Goal: Information Seeking & Learning: Learn about a topic

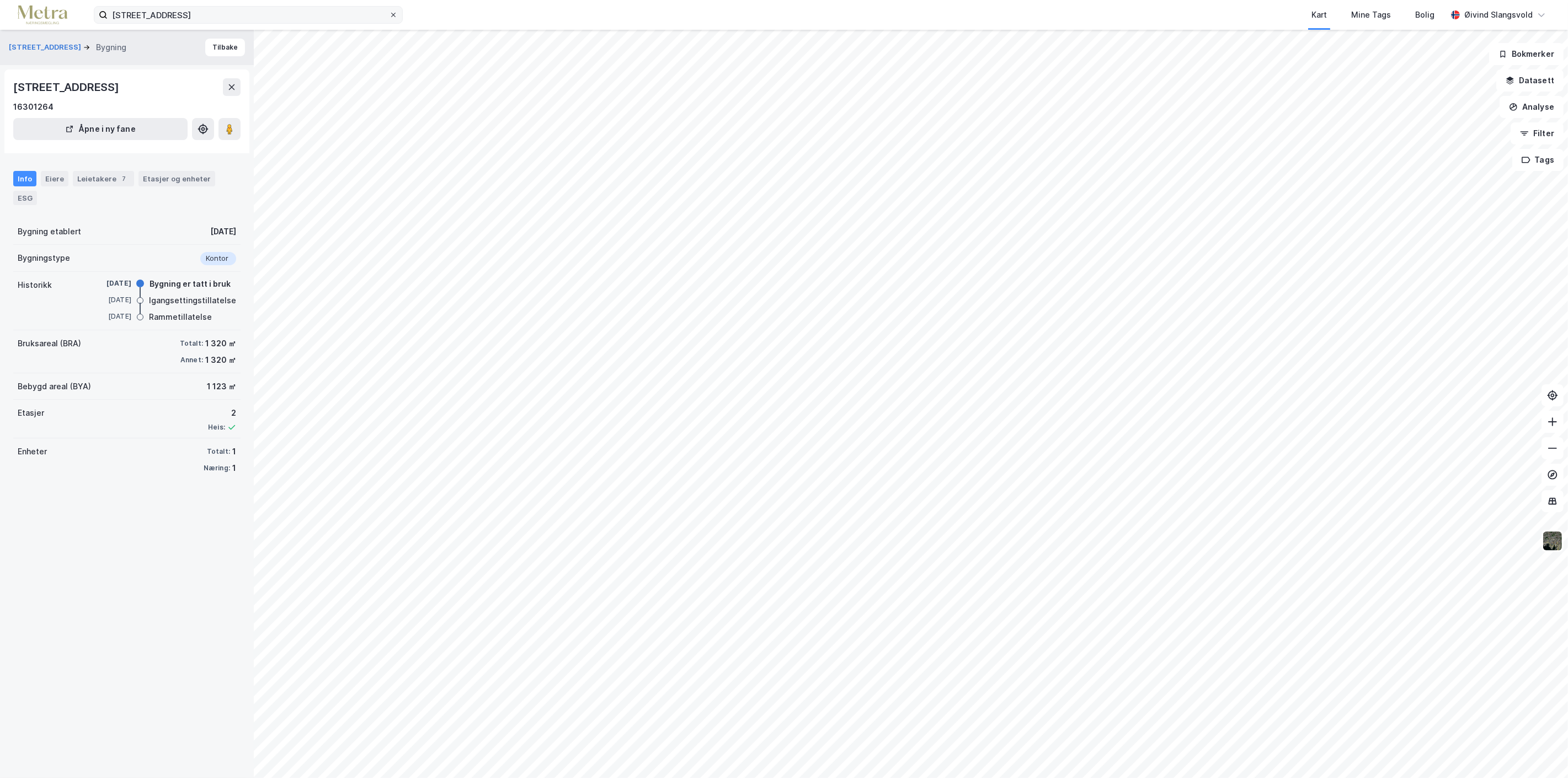
click at [390, 12] on icon at bounding box center [394, 15] width 7 height 7
click at [389, 12] on input "[STREET_ADDRESS]" at bounding box center [248, 14] width 281 height 16
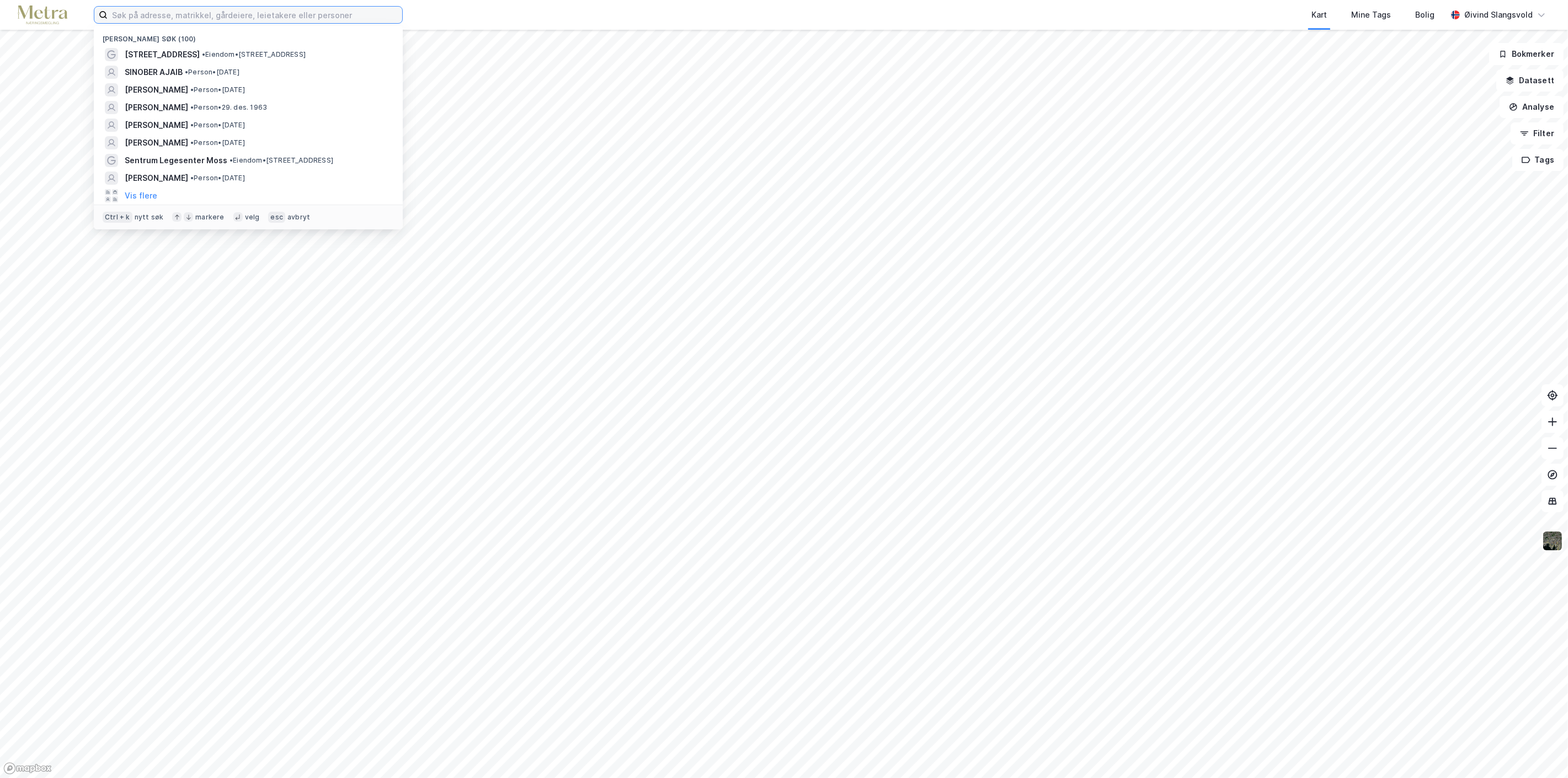
click at [300, 12] on input at bounding box center [255, 14] width 295 height 16
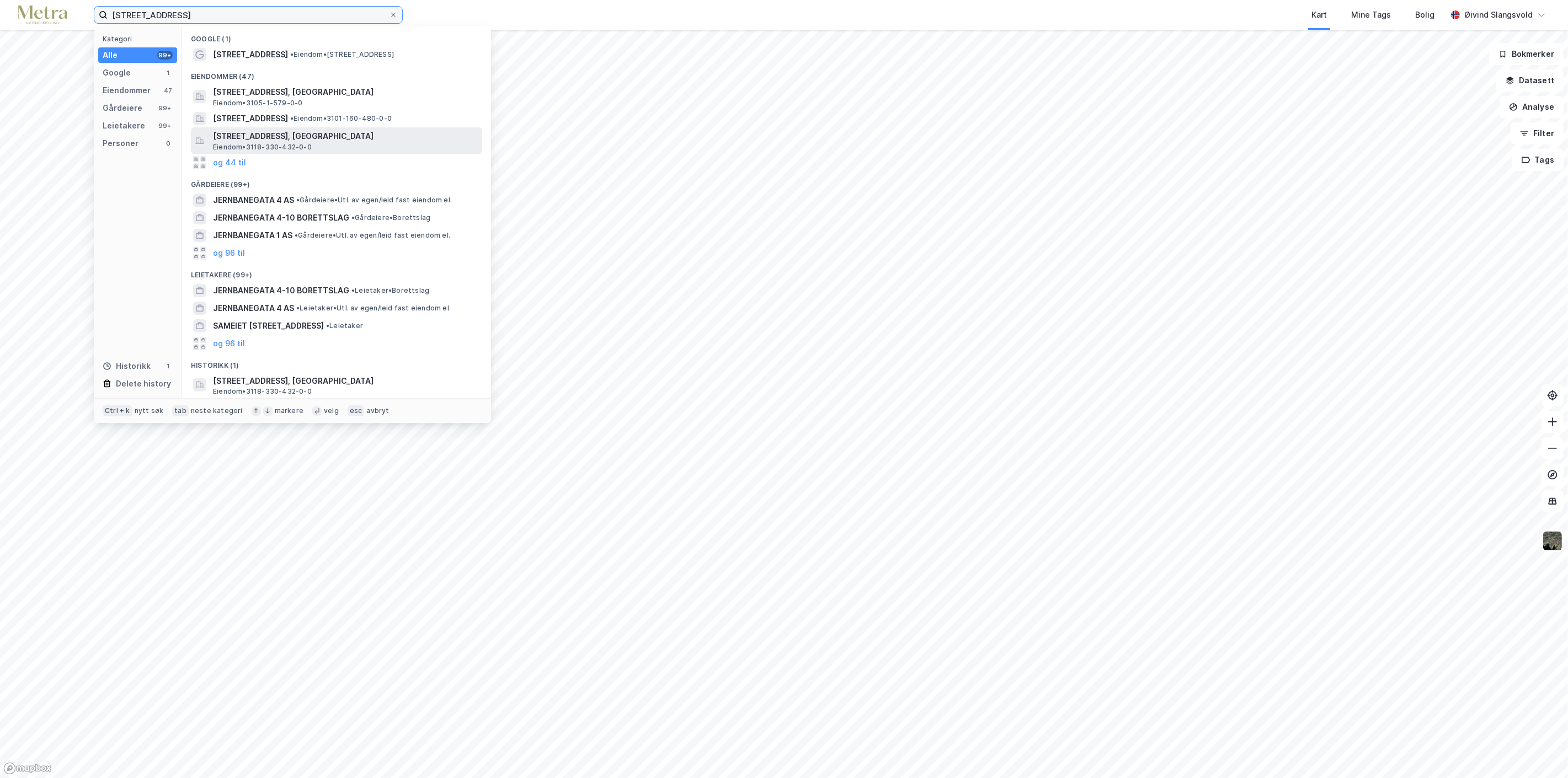
type input "[STREET_ADDRESS]"
click at [298, 135] on span "[STREET_ADDRESS], [GEOGRAPHIC_DATA]" at bounding box center [345, 136] width 265 height 14
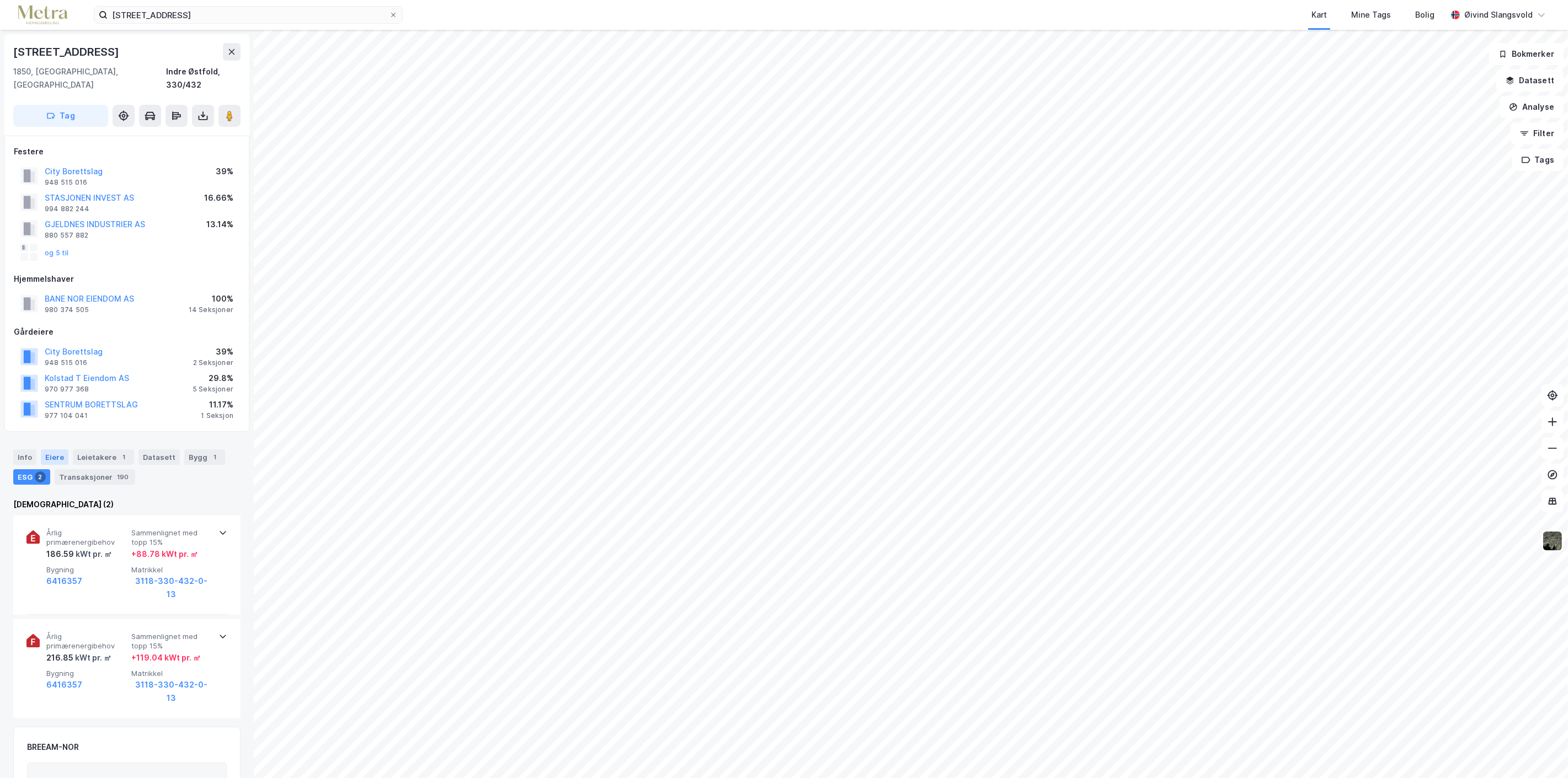
click at [54, 450] on div "Eiere" at bounding box center [55, 458] width 27 height 15
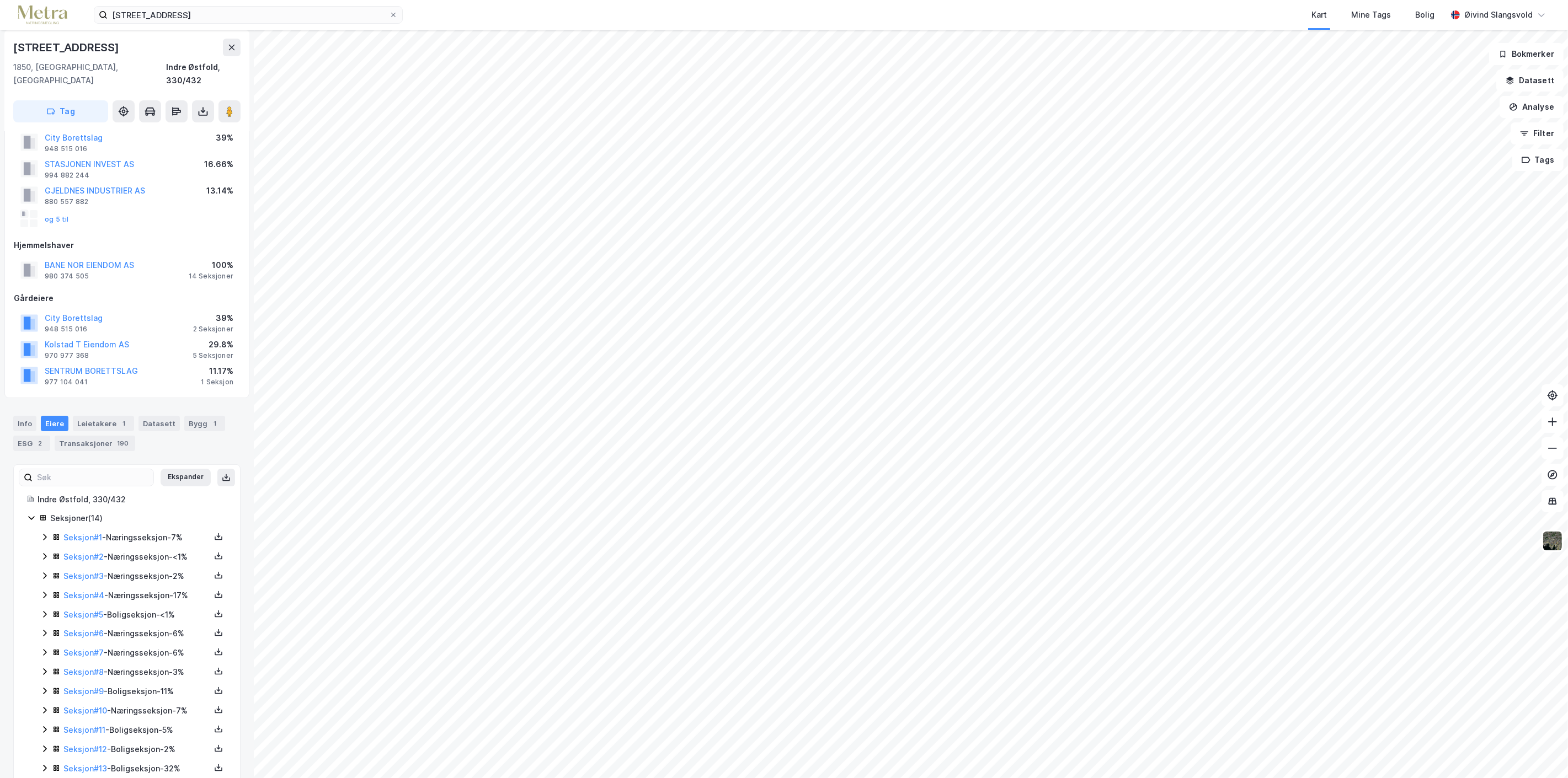
scroll to position [67, 0]
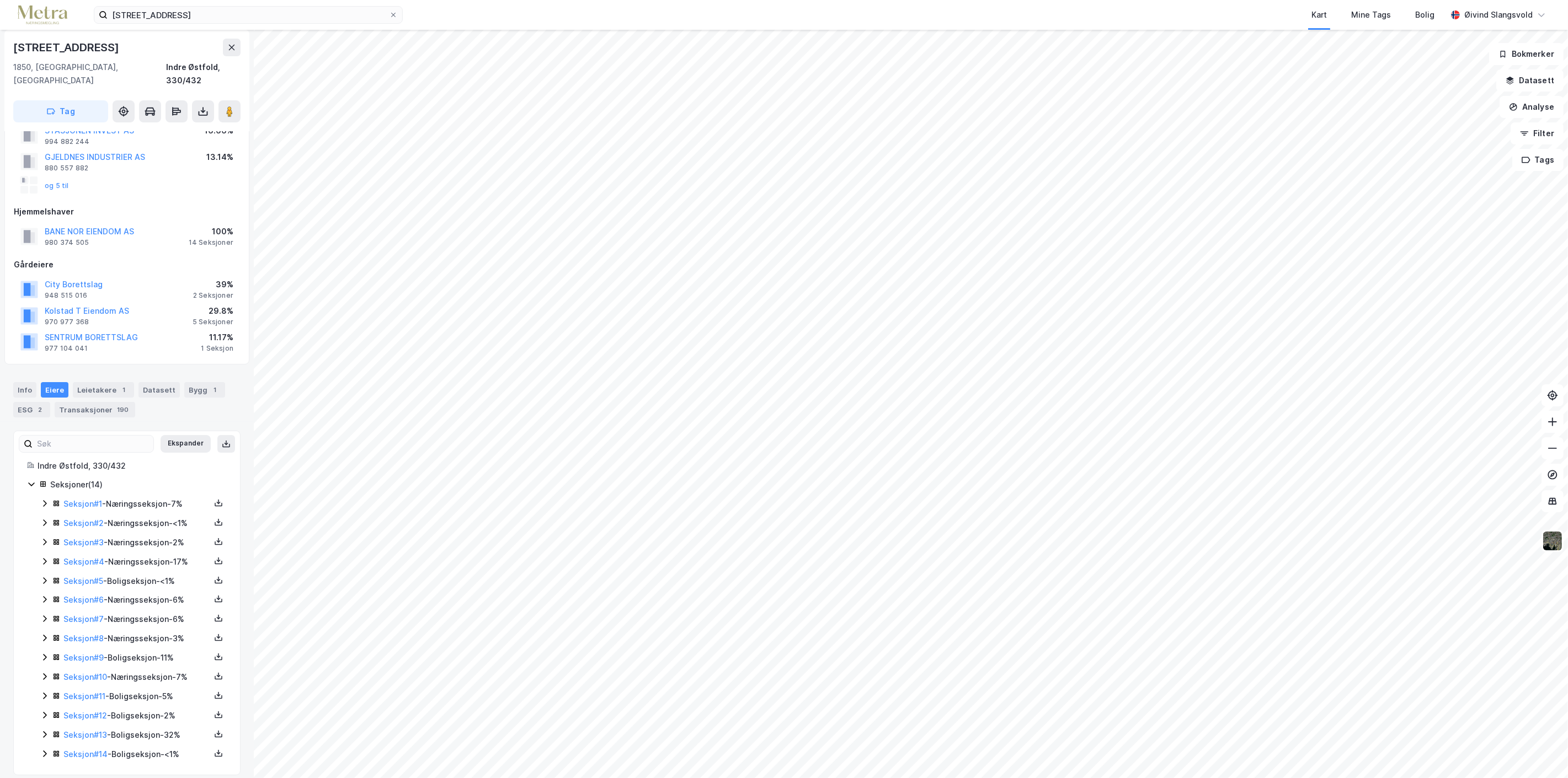
click at [139, 498] on div "Seksjon # 1 - Næringsseksjon - 7%" at bounding box center [136, 504] width 147 height 14
click at [144, 610] on div "Seksjon # 2 - Næringsseksjon - <1%" at bounding box center [136, 617] width 147 height 14
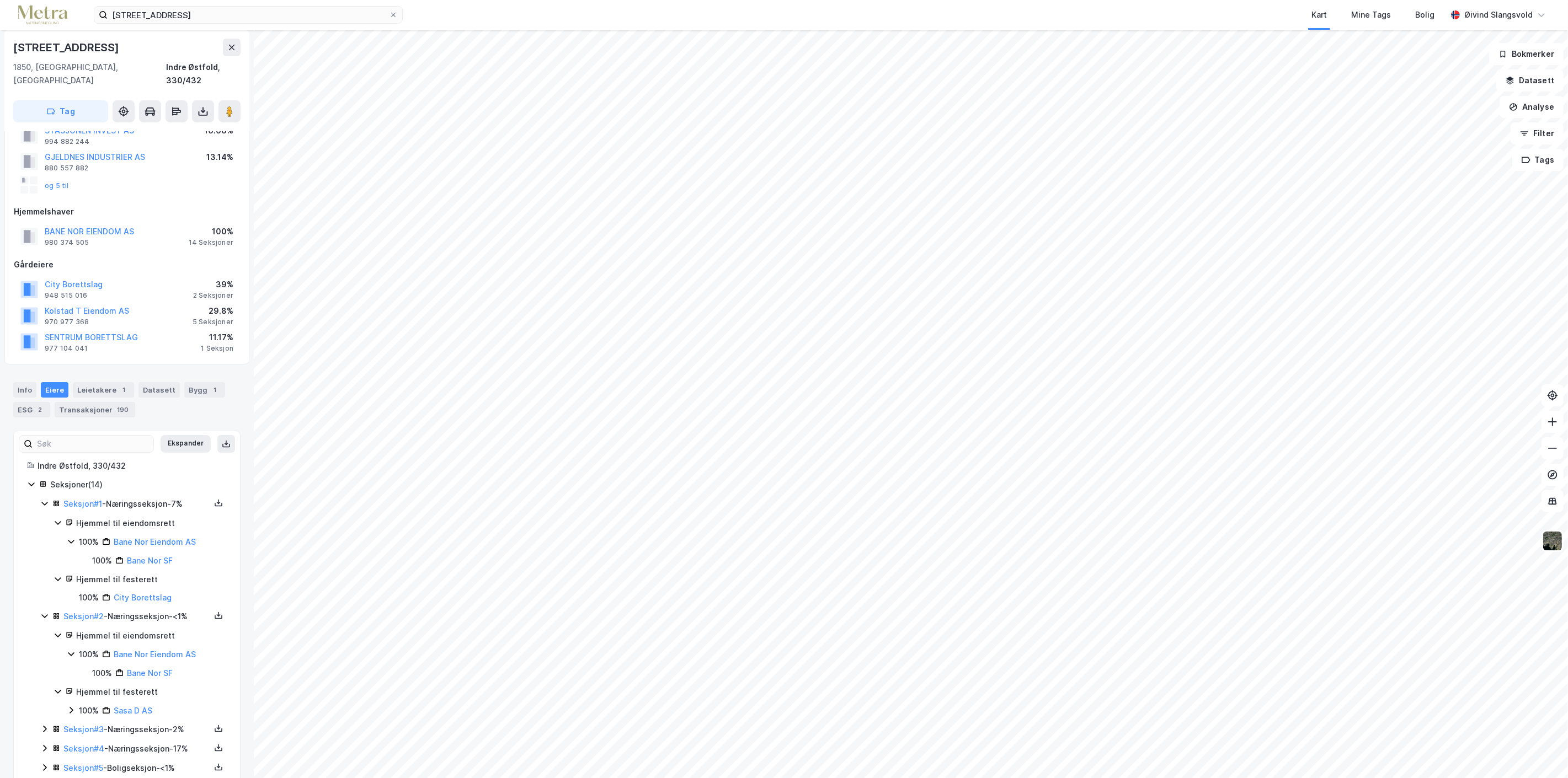
scroll to position [129, 0]
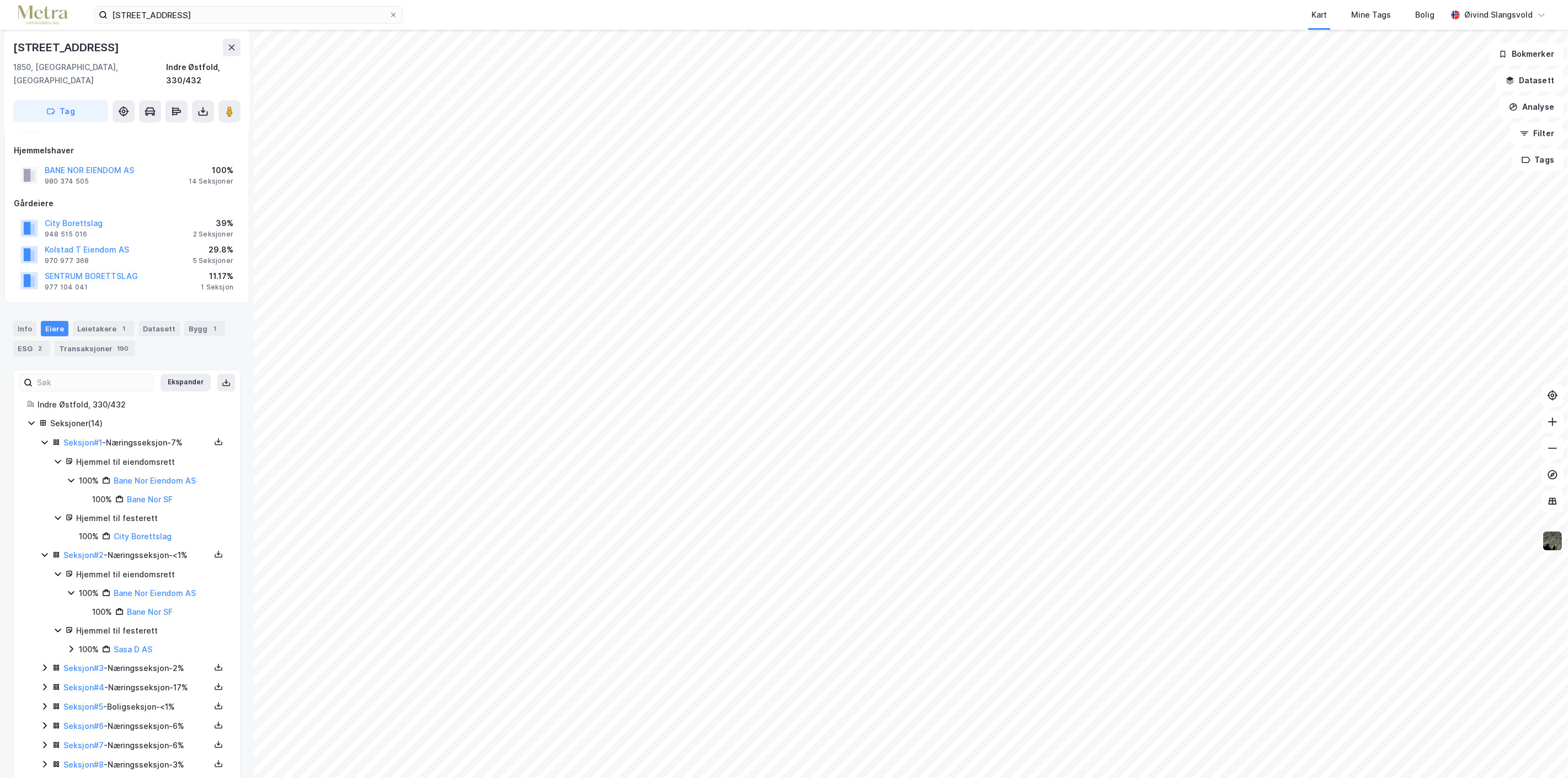
click at [147, 662] on div "Seksjon # 3 - Næringsseksjon - 2%" at bounding box center [136, 669] width 147 height 14
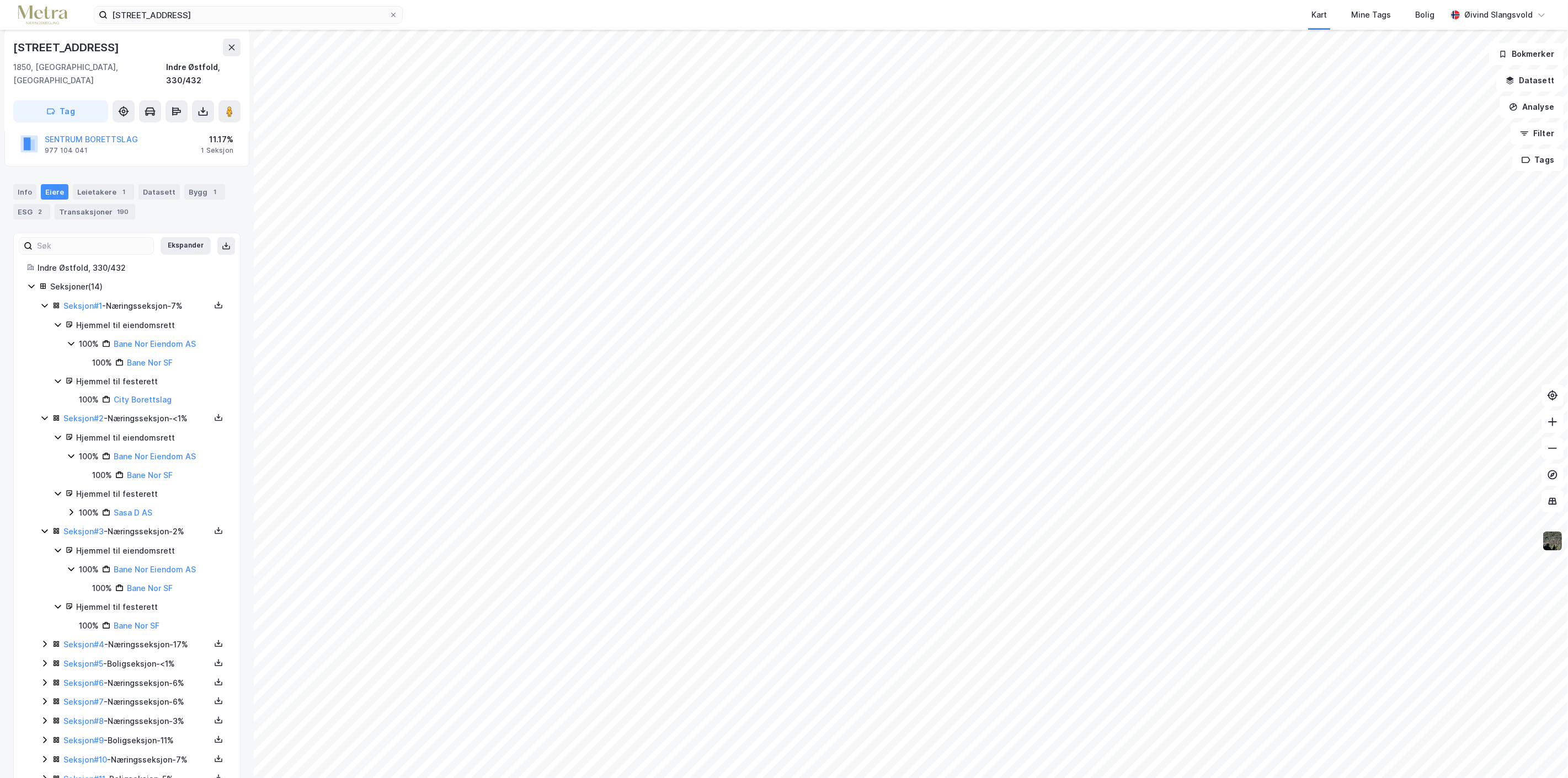
scroll to position [312, 0]
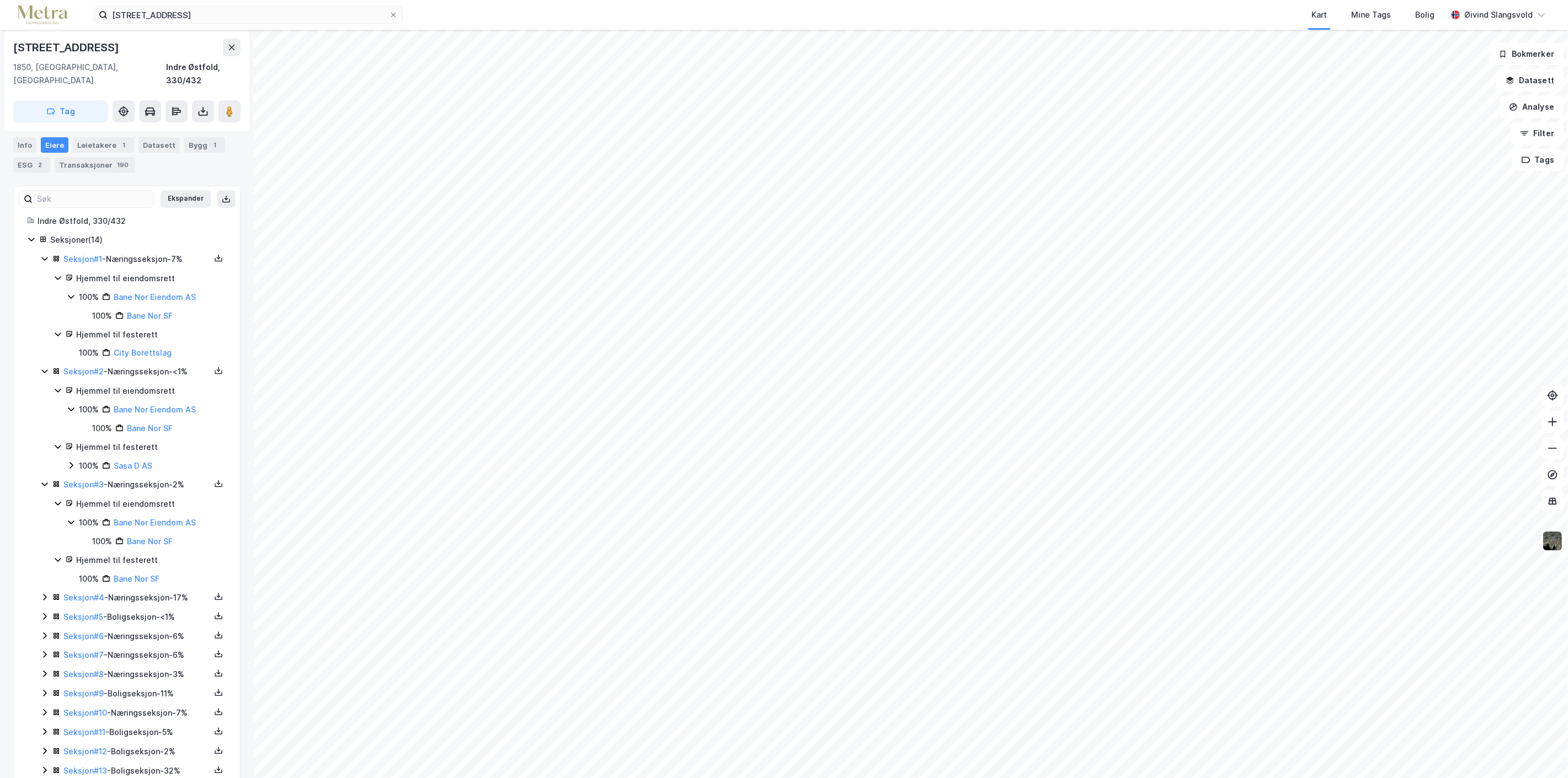
click at [141, 591] on div "Seksjon # 4 - Næringsseksjon - 17%" at bounding box center [136, 598] width 147 height 14
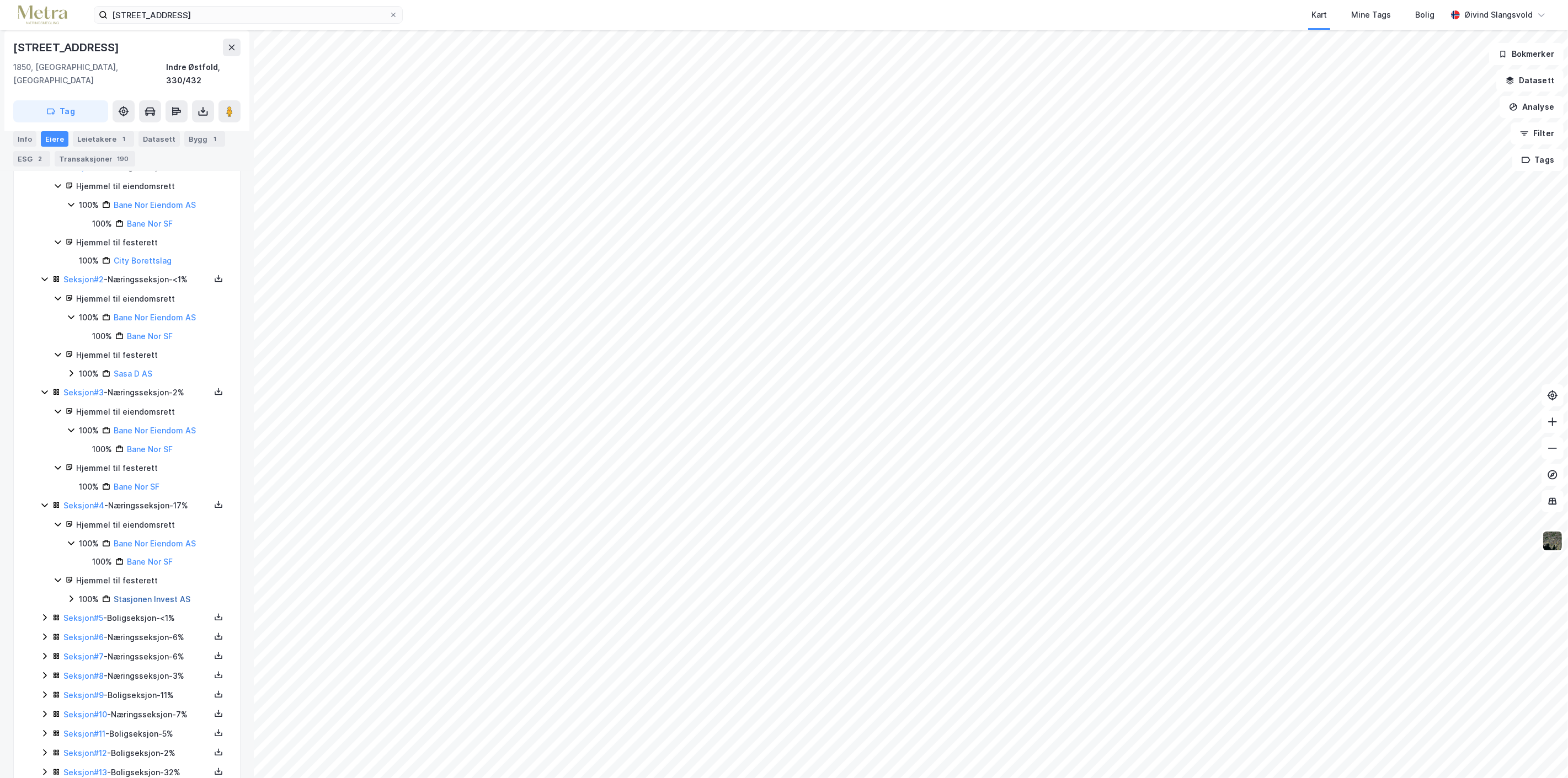
scroll to position [443, 0]
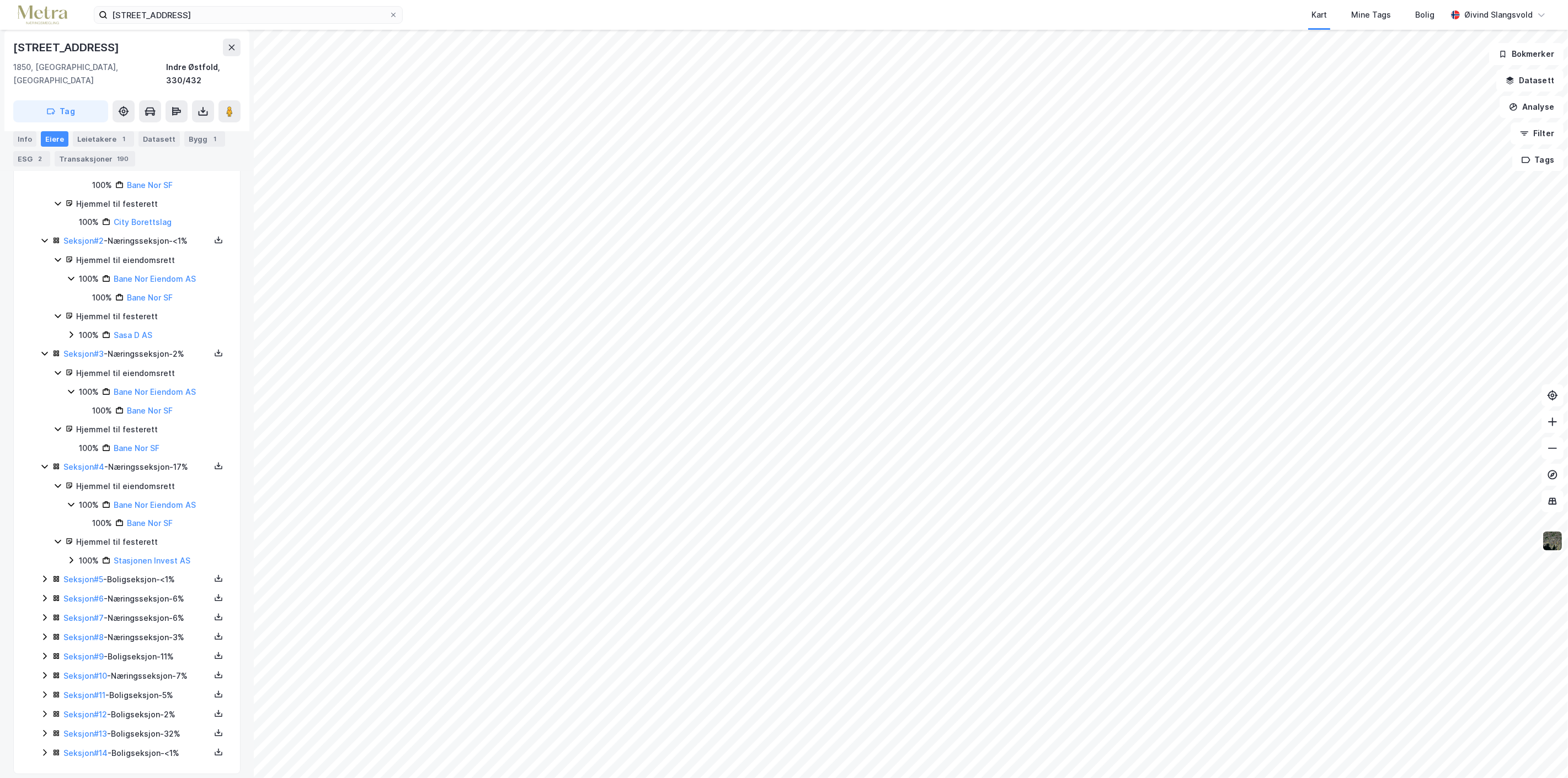
click at [144, 592] on div "Seksjon # 6 - Næringsseksjon - 6%" at bounding box center [136, 599] width 147 height 14
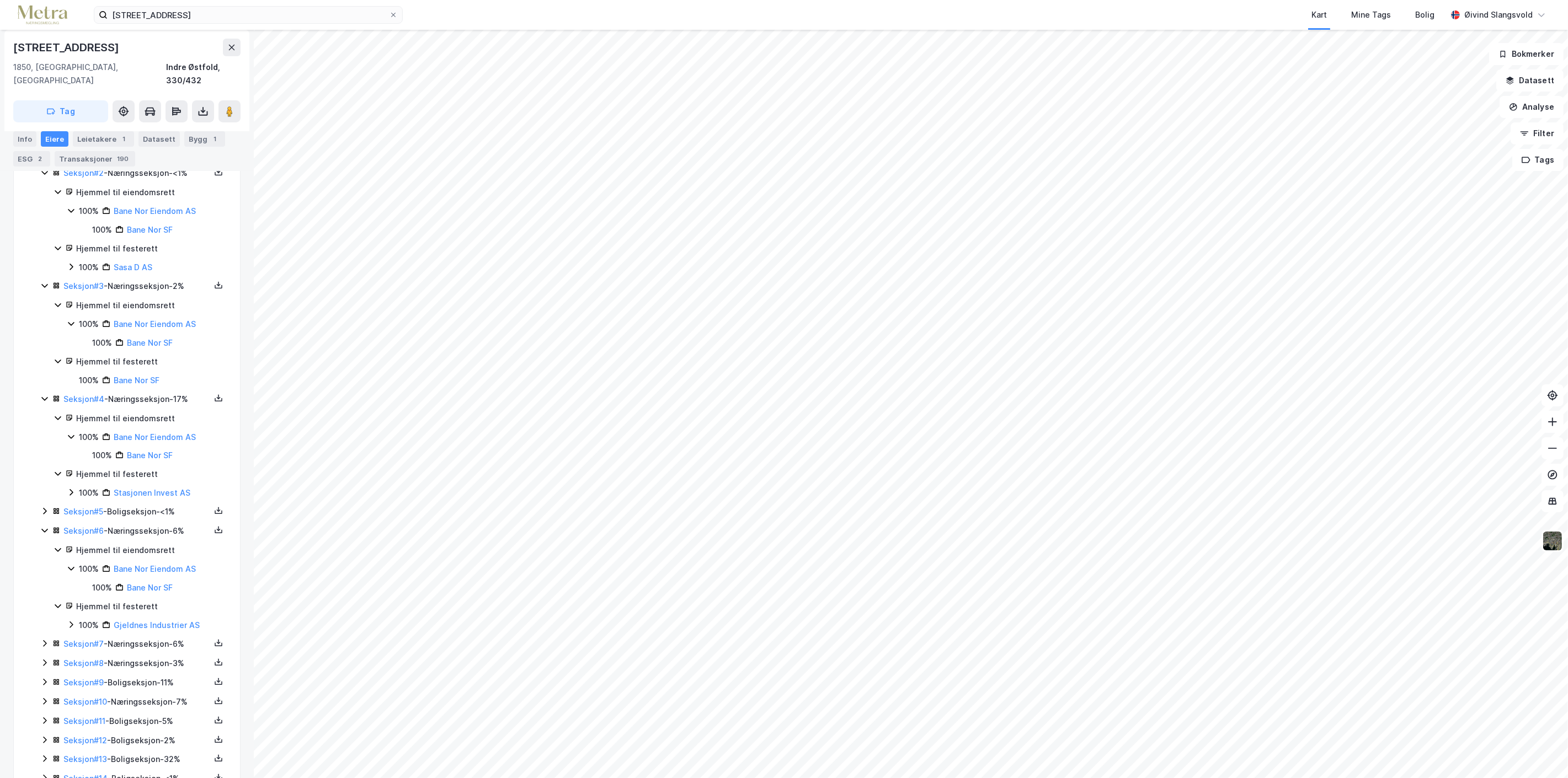
scroll to position [537, 0]
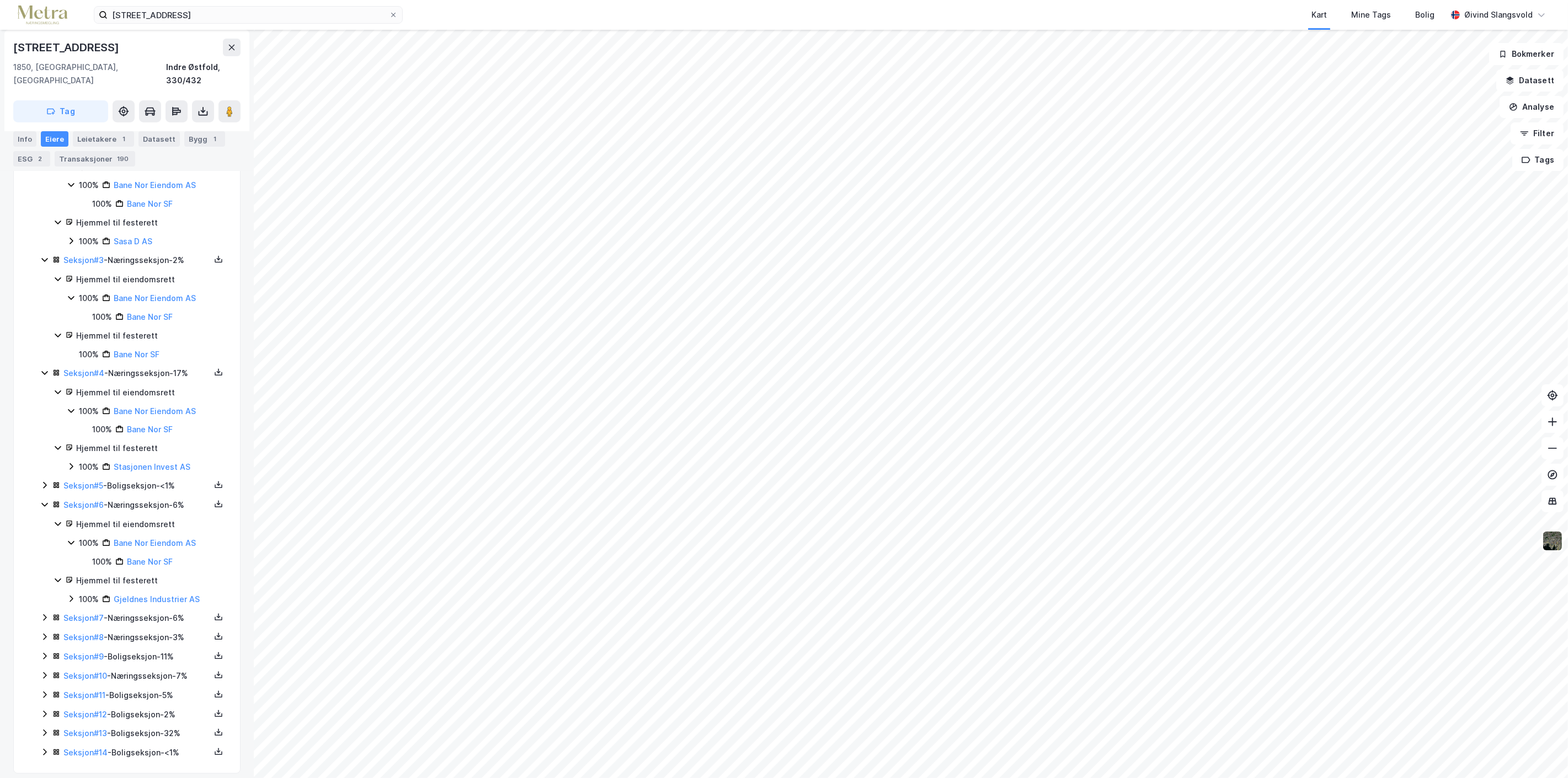
click at [139, 612] on div "Seksjon # 7 - Næringsseksjon - 6%" at bounding box center [136, 619] width 147 height 14
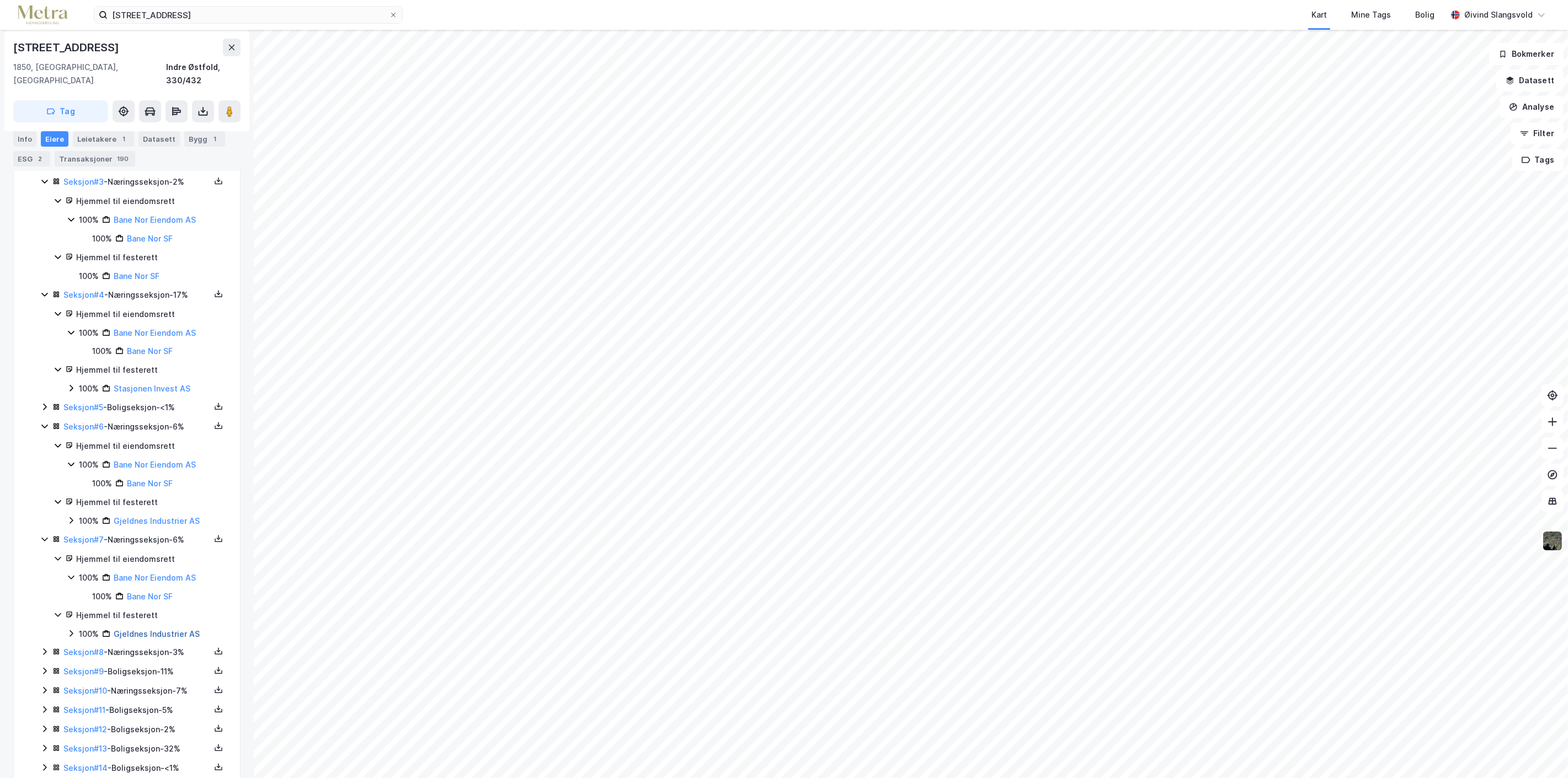
scroll to position [631, 0]
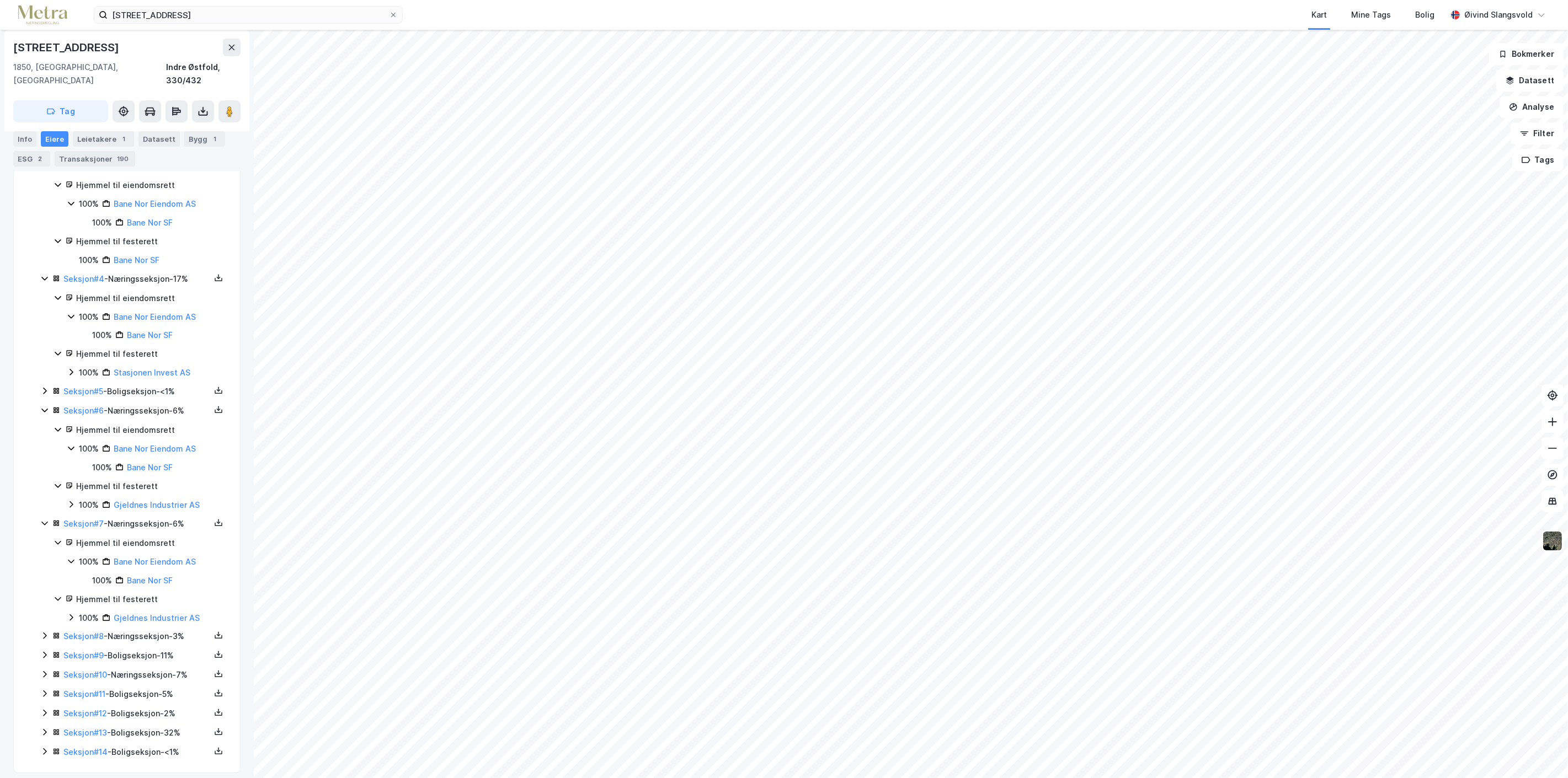
click at [146, 630] on div "Seksjon # 8 - Næringsseksjon - 3%" at bounding box center [136, 637] width 147 height 14
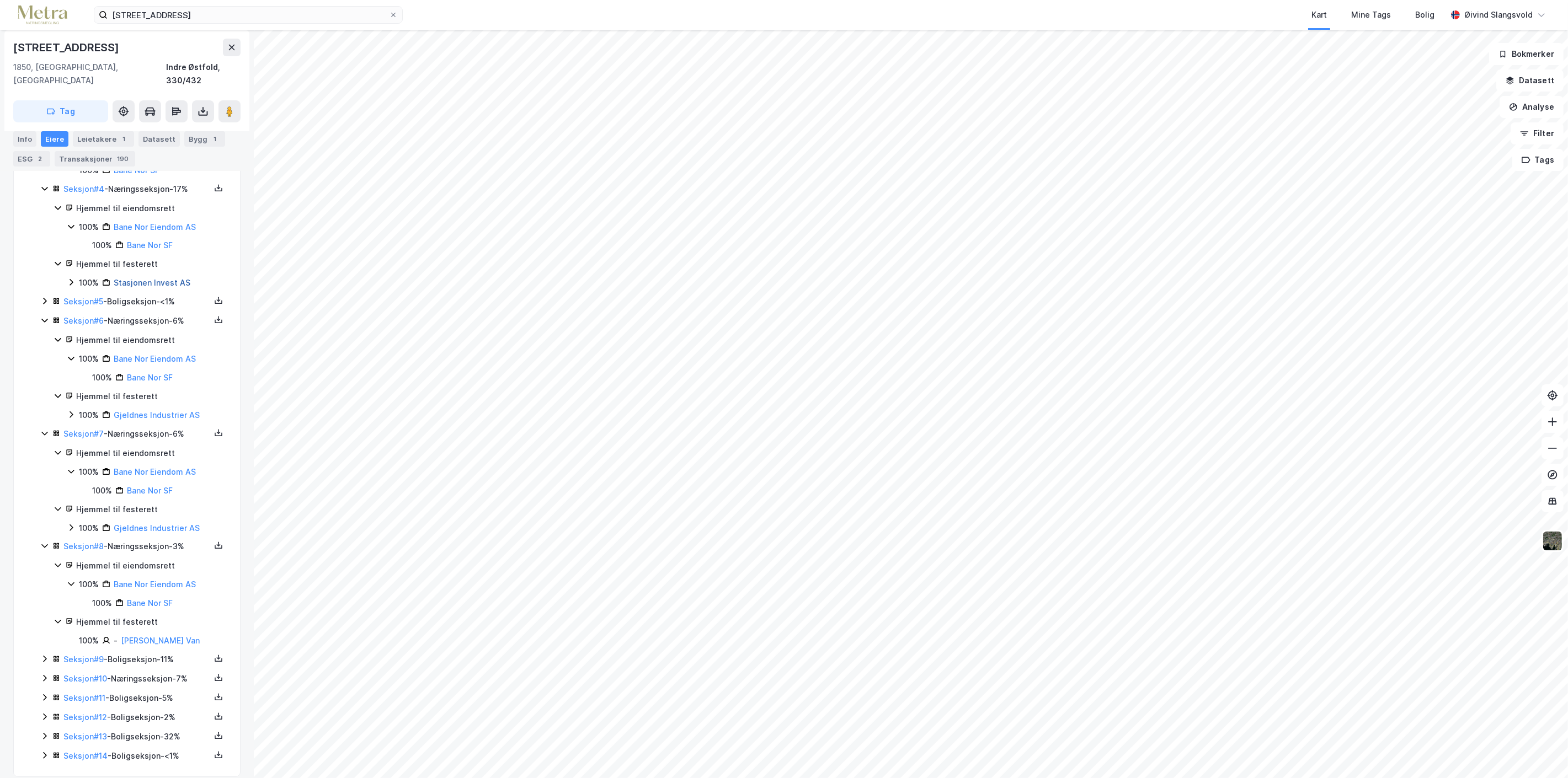
scroll to position [725, 0]
click at [147, 669] on div "Seksjon # 10 - Næringsseksjon - 7%" at bounding box center [136, 676] width 147 height 14
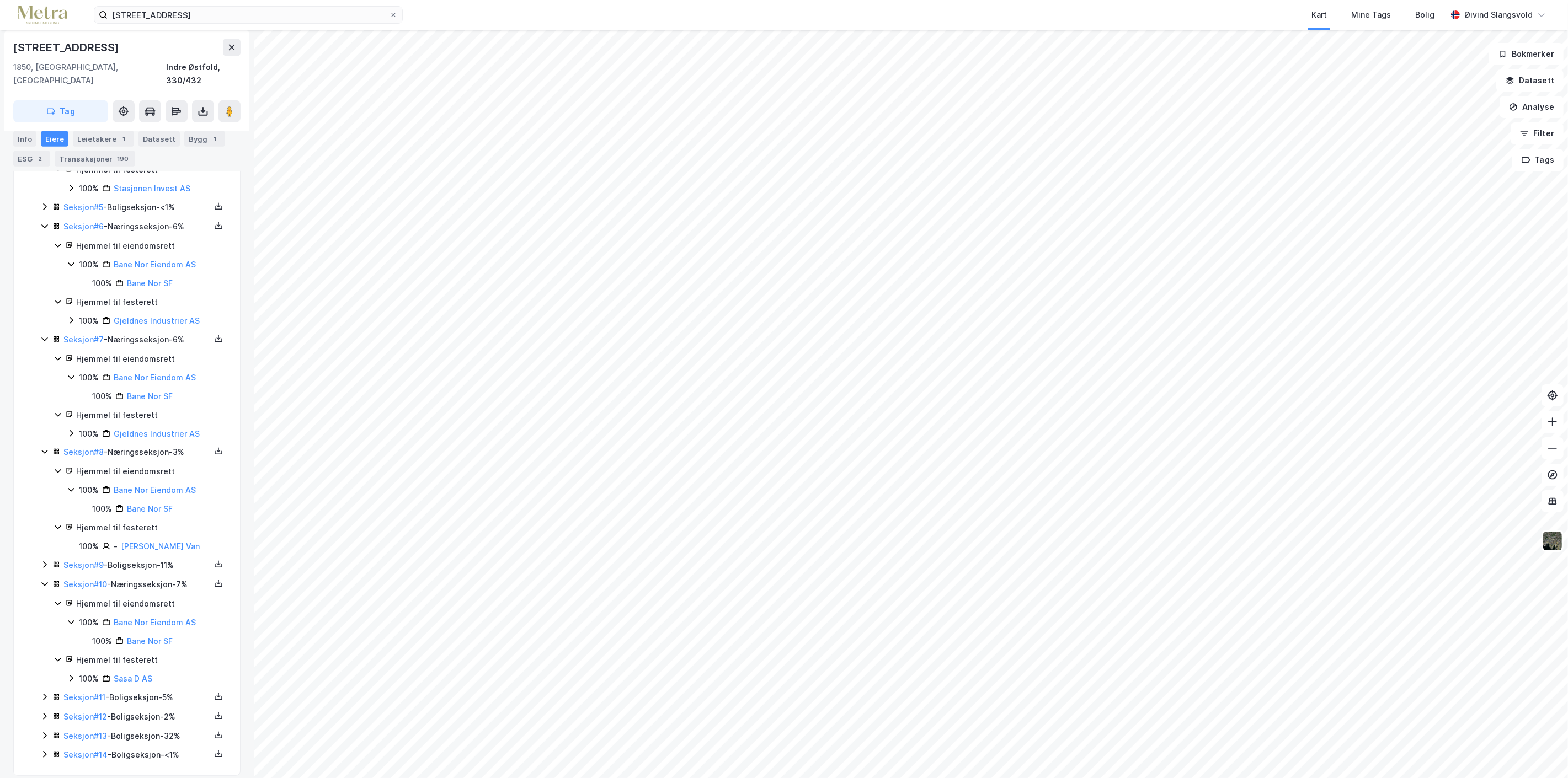
scroll to position [819, 0]
click at [130, 671] on link "Sasa D AS" at bounding box center [132, 675] width 38 height 9
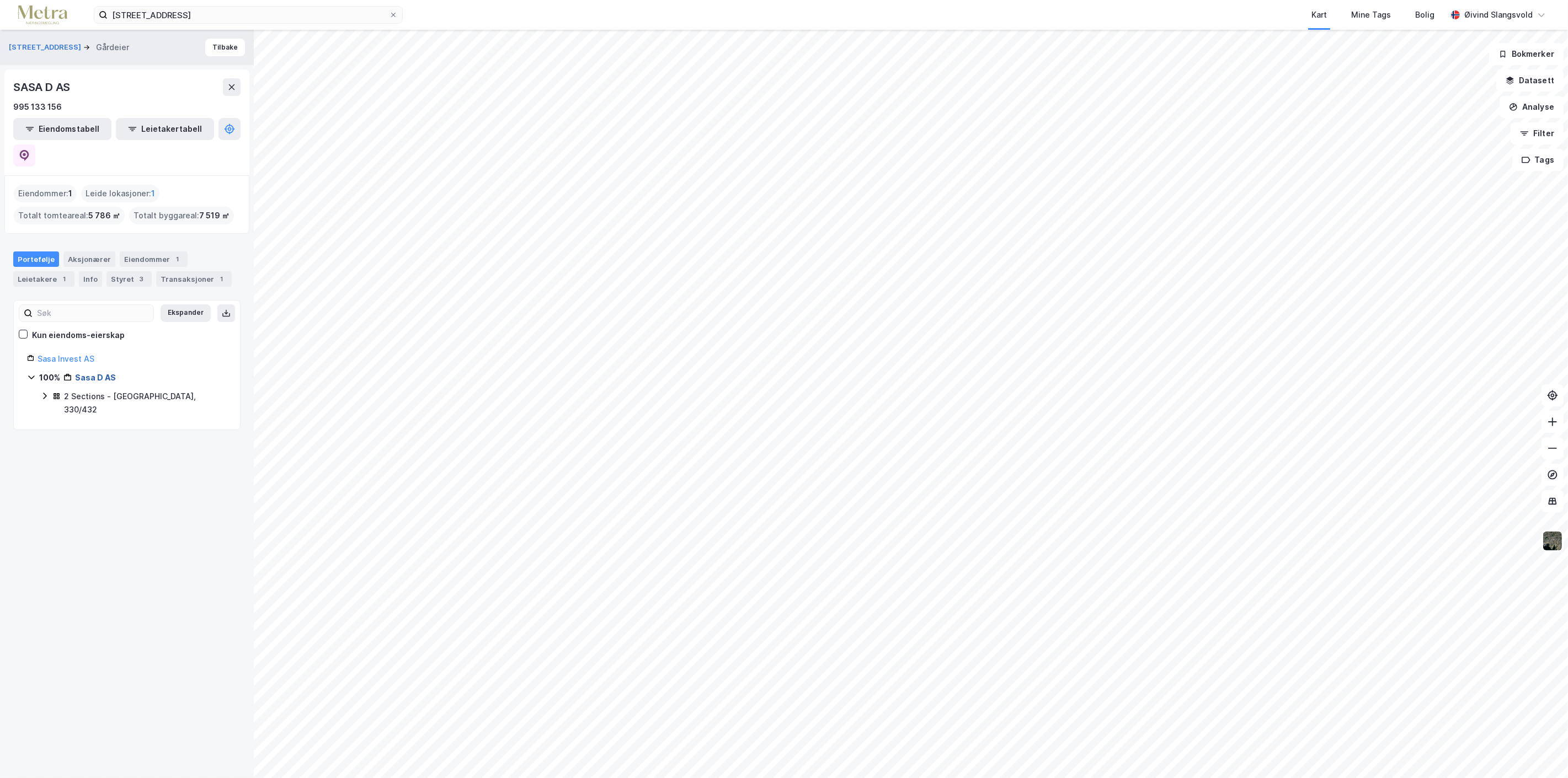
click at [89, 373] on link "Sasa D AS" at bounding box center [95, 377] width 41 height 9
click at [30, 150] on icon at bounding box center [24, 155] width 11 height 11
click at [192, 272] on div "Transaksjoner 1" at bounding box center [193, 280] width 76 height 15
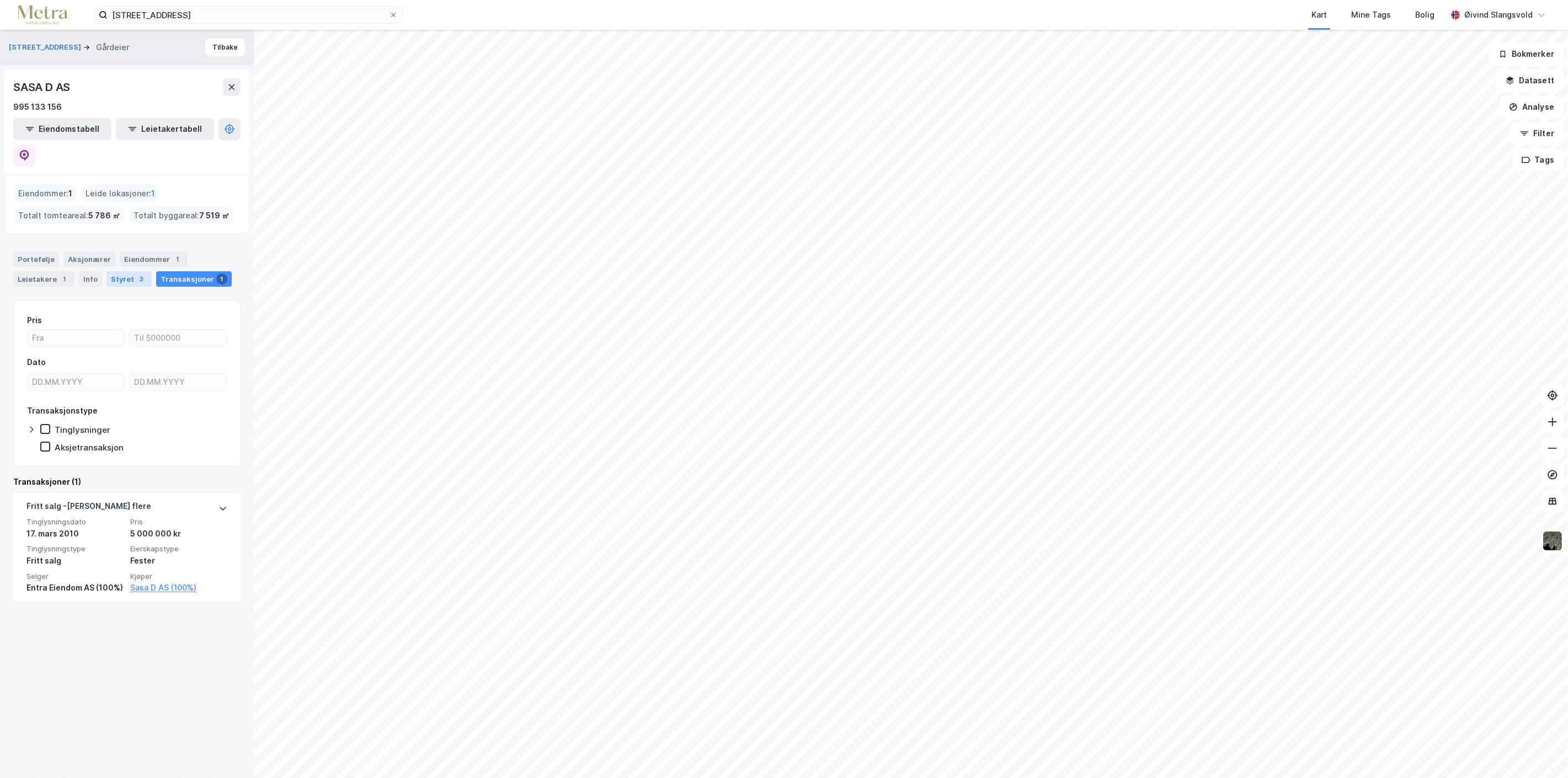
click at [118, 272] on div "Styret 3" at bounding box center [129, 280] width 45 height 15
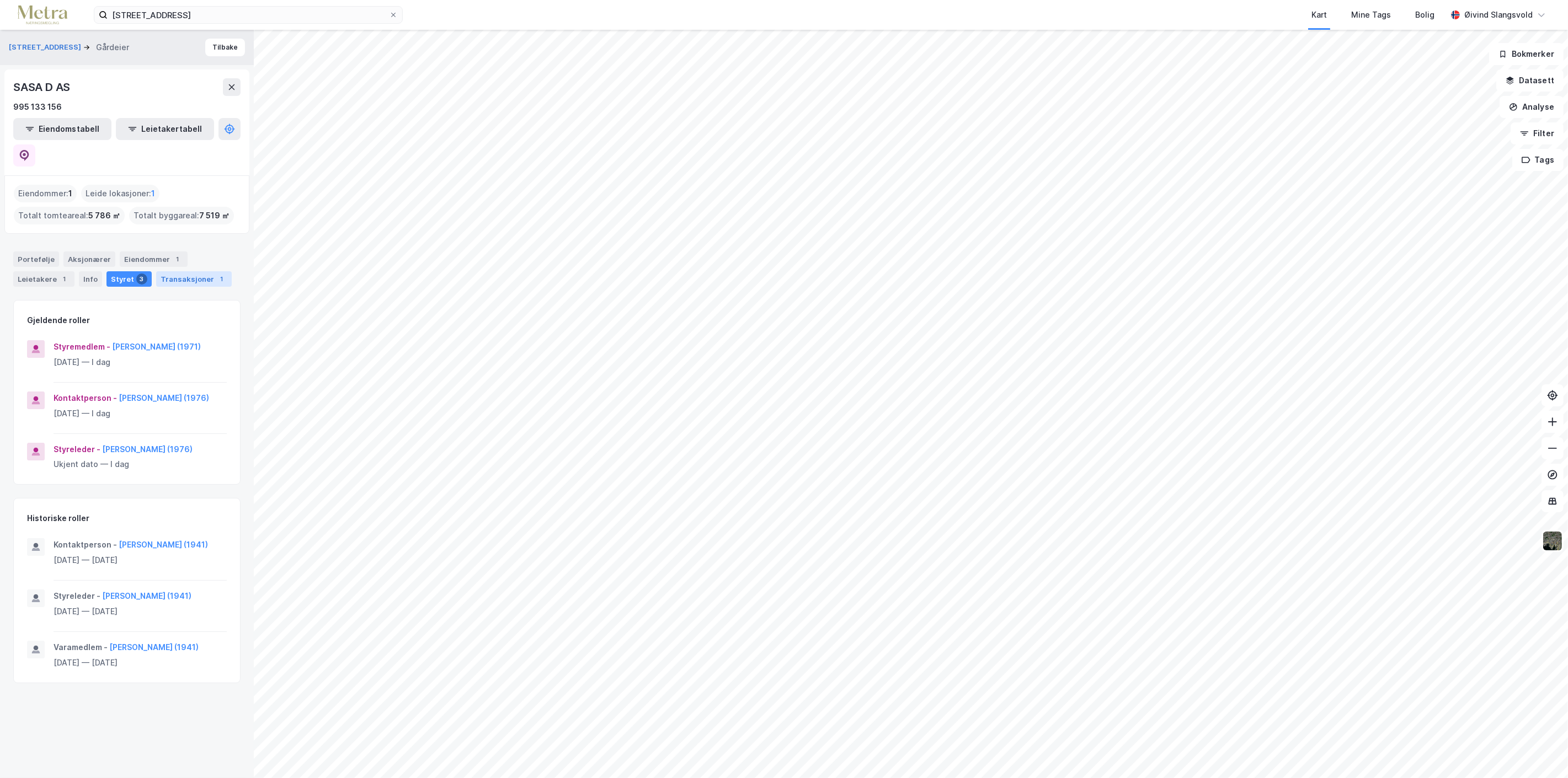
click at [195, 272] on div "Transaksjoner 1" at bounding box center [193, 280] width 76 height 15
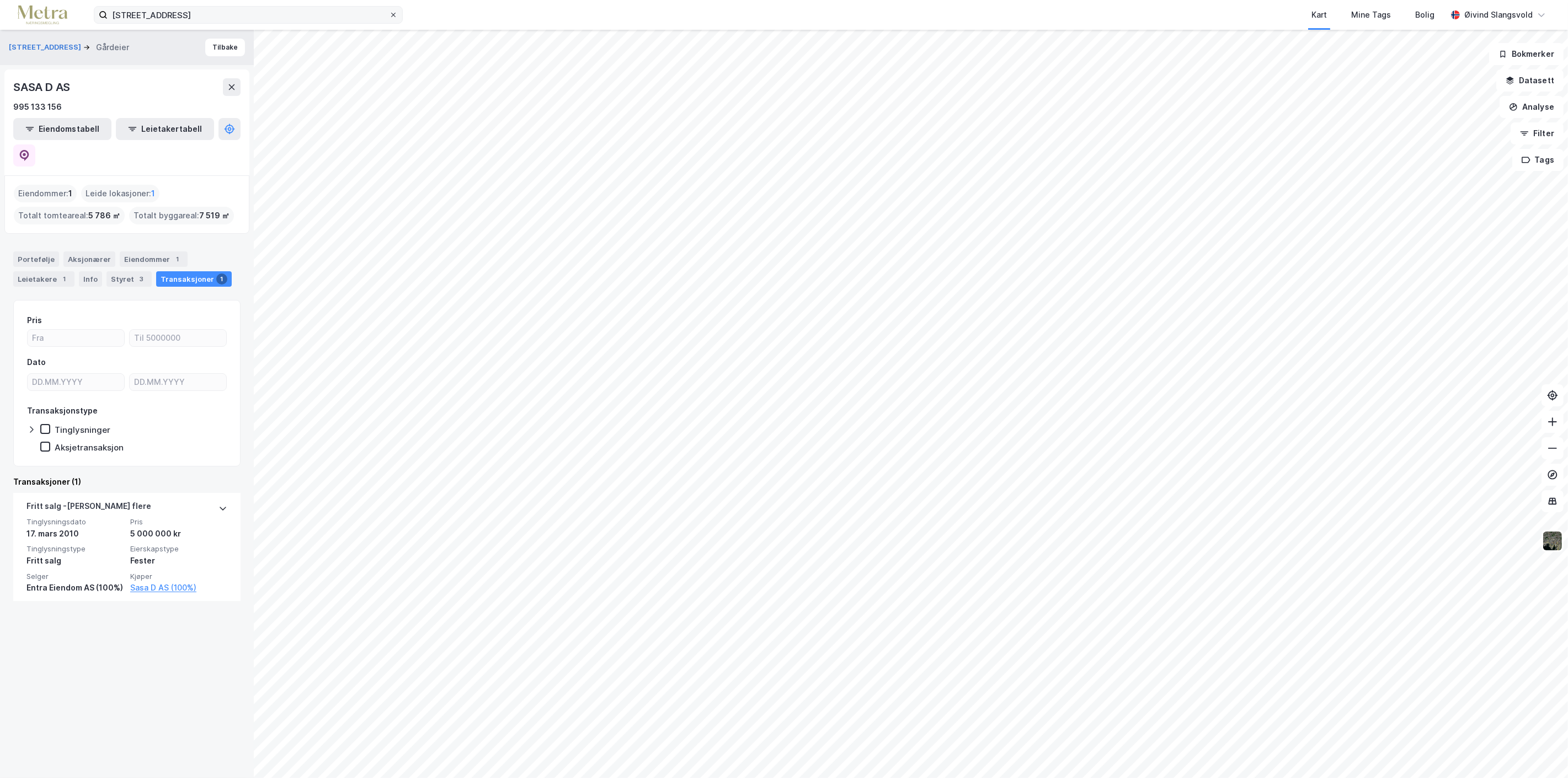
click at [394, 14] on icon at bounding box center [394, 15] width 7 height 7
click at [389, 14] on input "[STREET_ADDRESS]" at bounding box center [248, 14] width 281 height 16
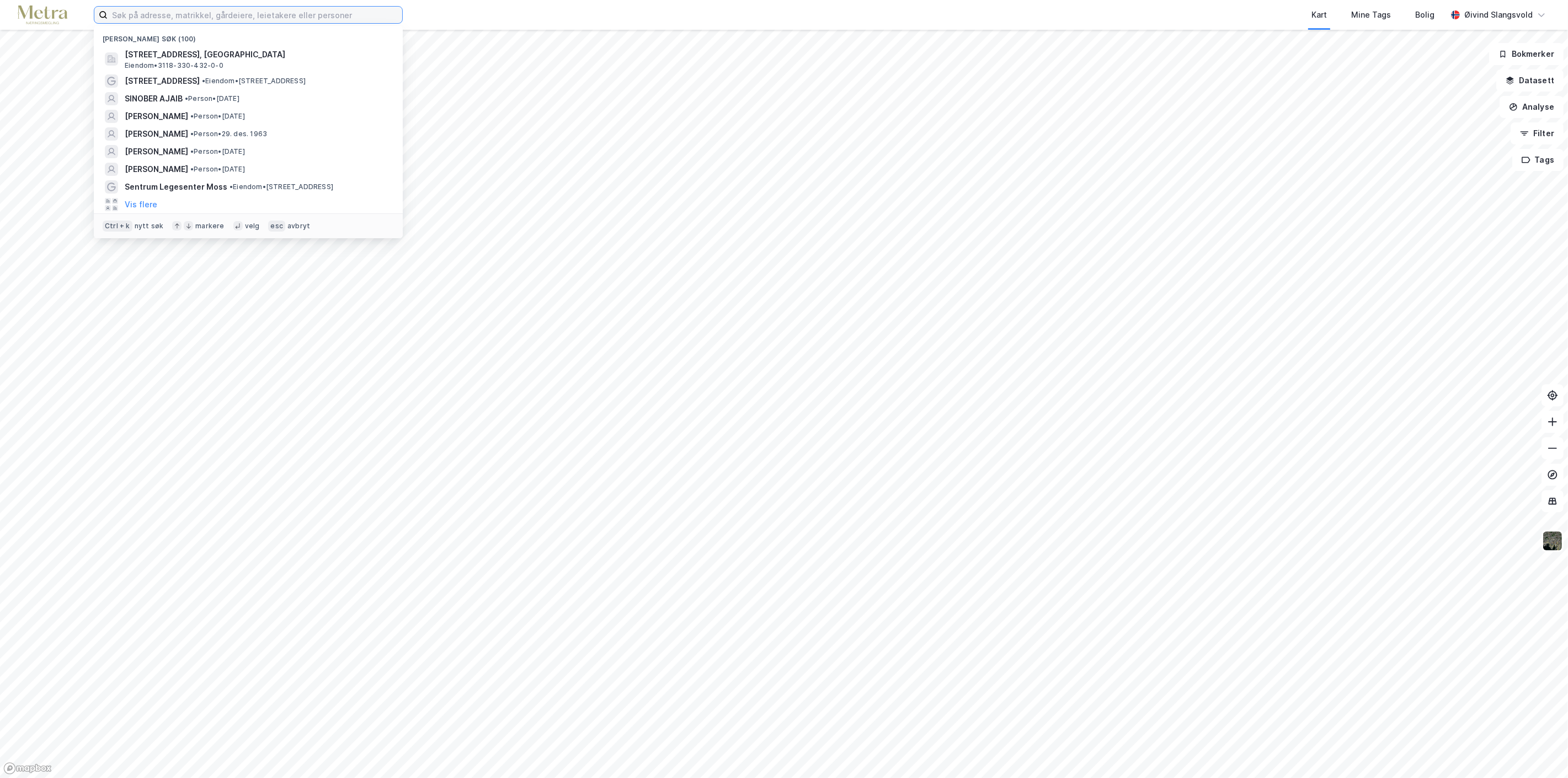
click at [278, 14] on input at bounding box center [255, 14] width 295 height 16
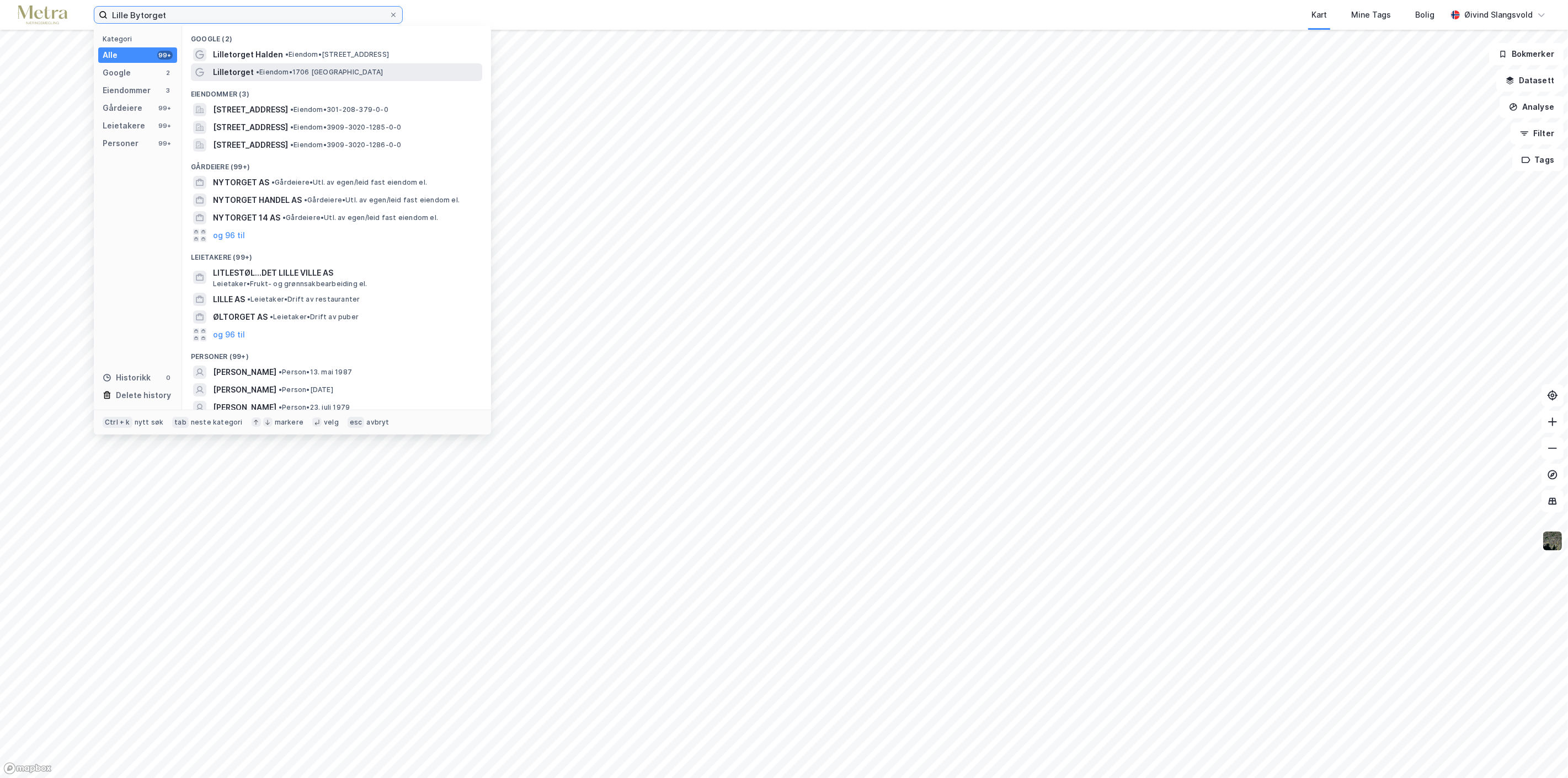
type input "Lille Bytorget"
click at [239, 68] on span "Lilletorget" at bounding box center [233, 72] width 41 height 14
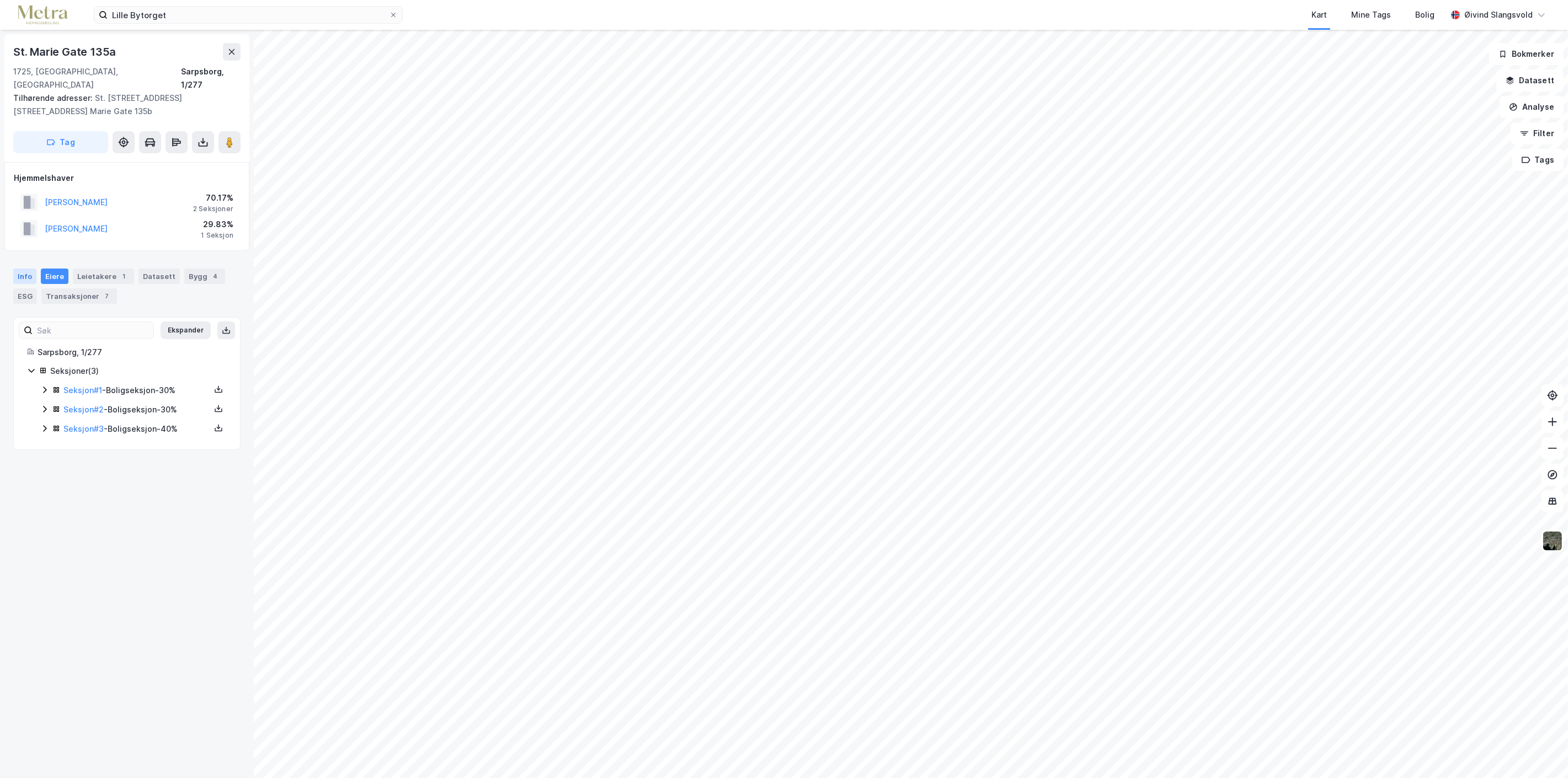
click at [22, 268] on div "Info" at bounding box center [25, 276] width 23 height 15
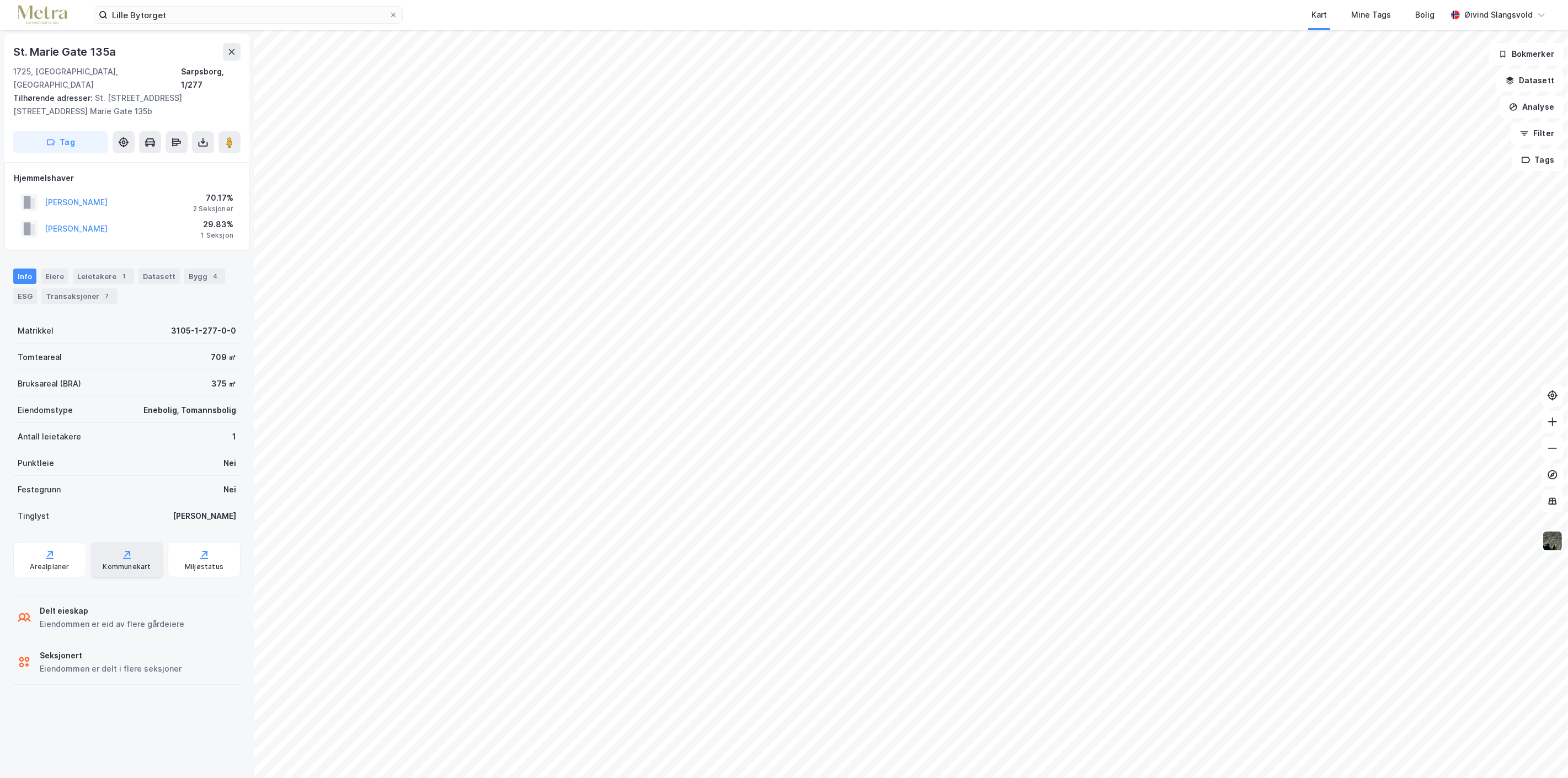
click at [115, 545] on div "Kommunekart" at bounding box center [126, 559] width 72 height 35
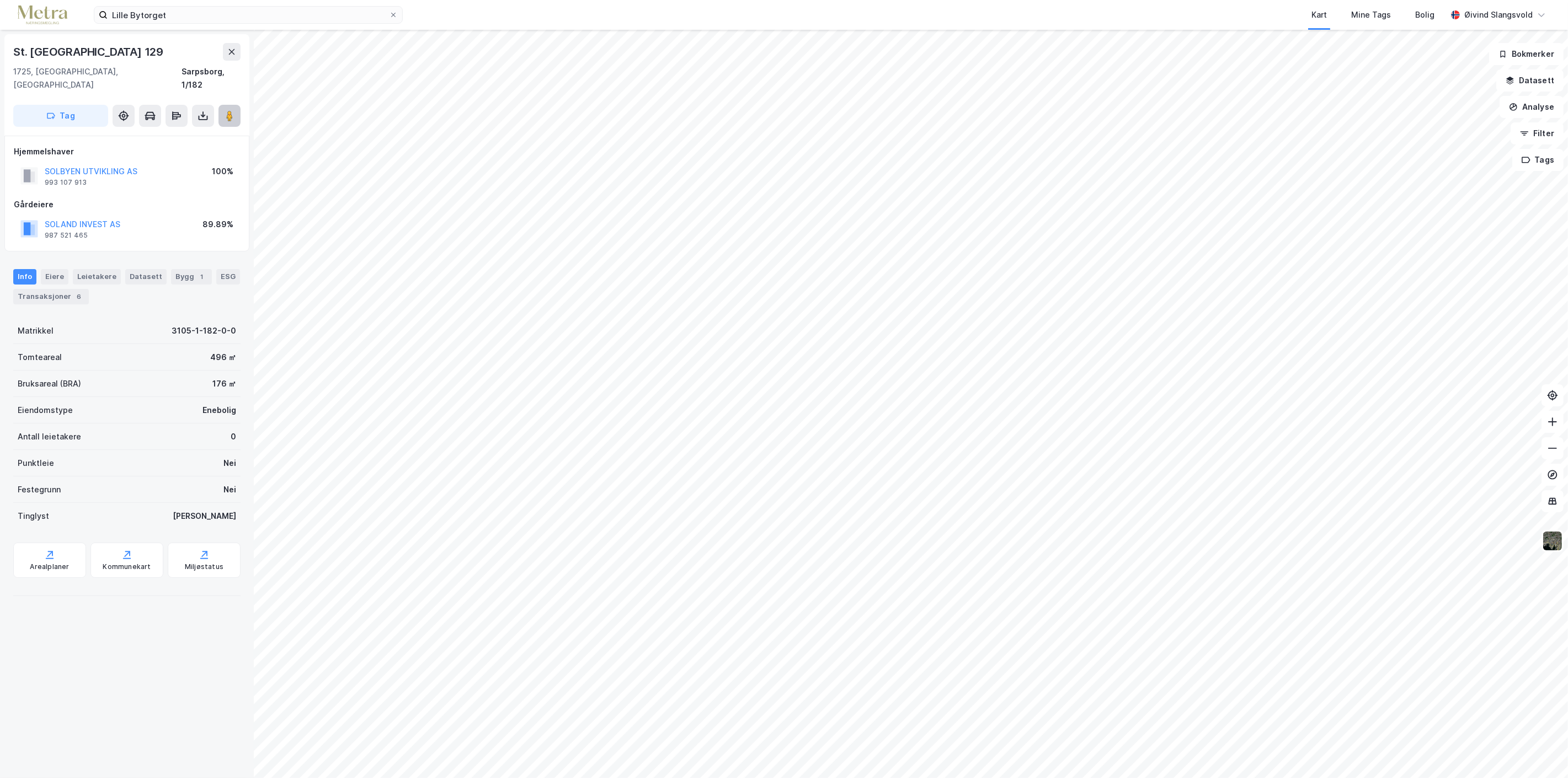
click at [227, 110] on image at bounding box center [229, 115] width 7 height 11
click at [0, 0] on button "SOLBYEN UTVIKLING AS" at bounding box center [0, 0] width 0 height 0
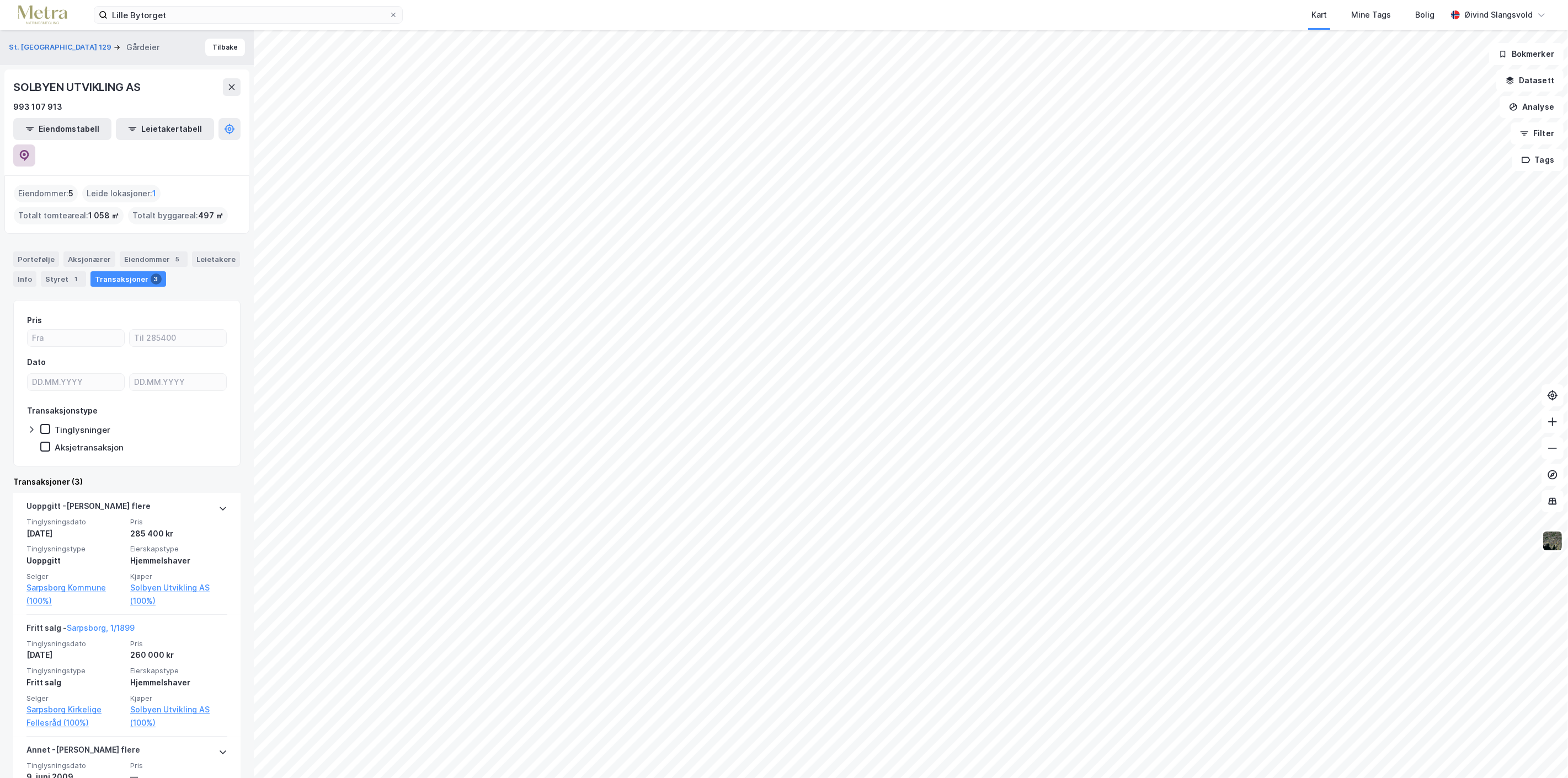
click at [30, 150] on icon at bounding box center [24, 155] width 11 height 11
click at [222, 49] on button "Tilbake" at bounding box center [225, 47] width 40 height 18
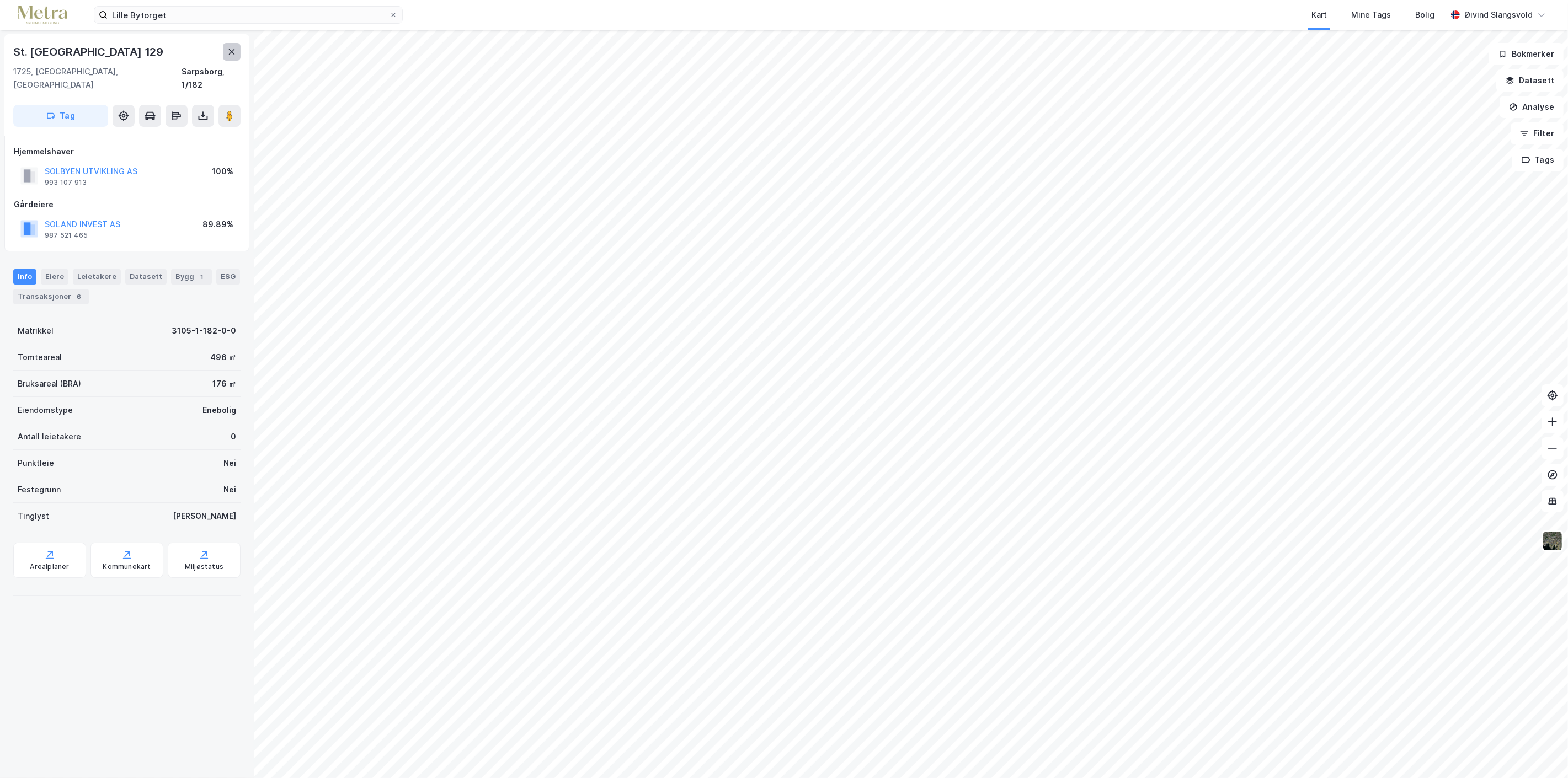
click at [233, 50] on icon at bounding box center [232, 52] width 6 height 5
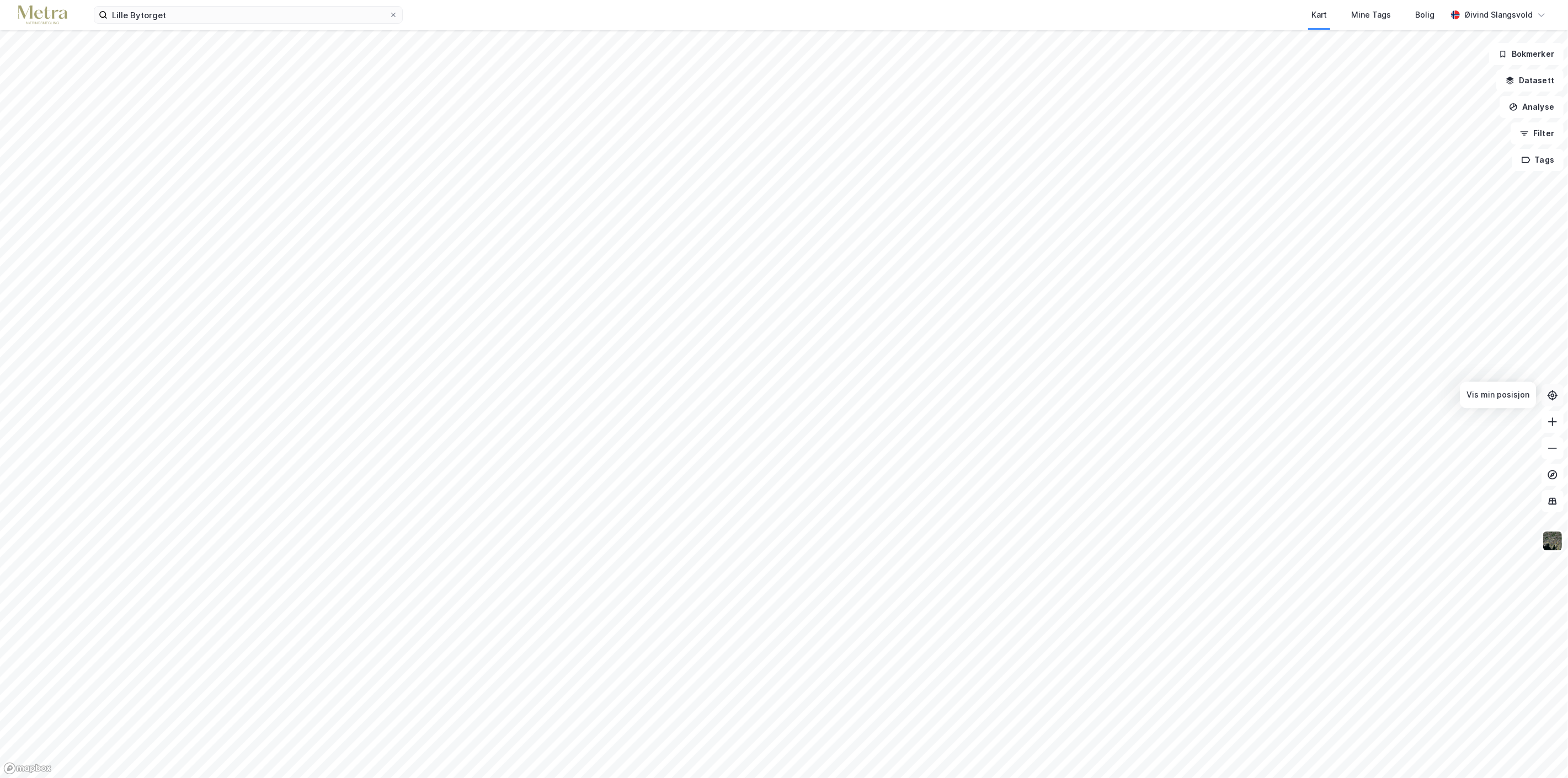
click at [1553, 395] on icon at bounding box center [1552, 395] width 11 height 11
click at [1535, 103] on button "Analyse" at bounding box center [1531, 107] width 64 height 22
click at [1431, 126] on div "Tegn område" at bounding box center [1435, 130] width 96 height 9
